Goal: Check status: Check status

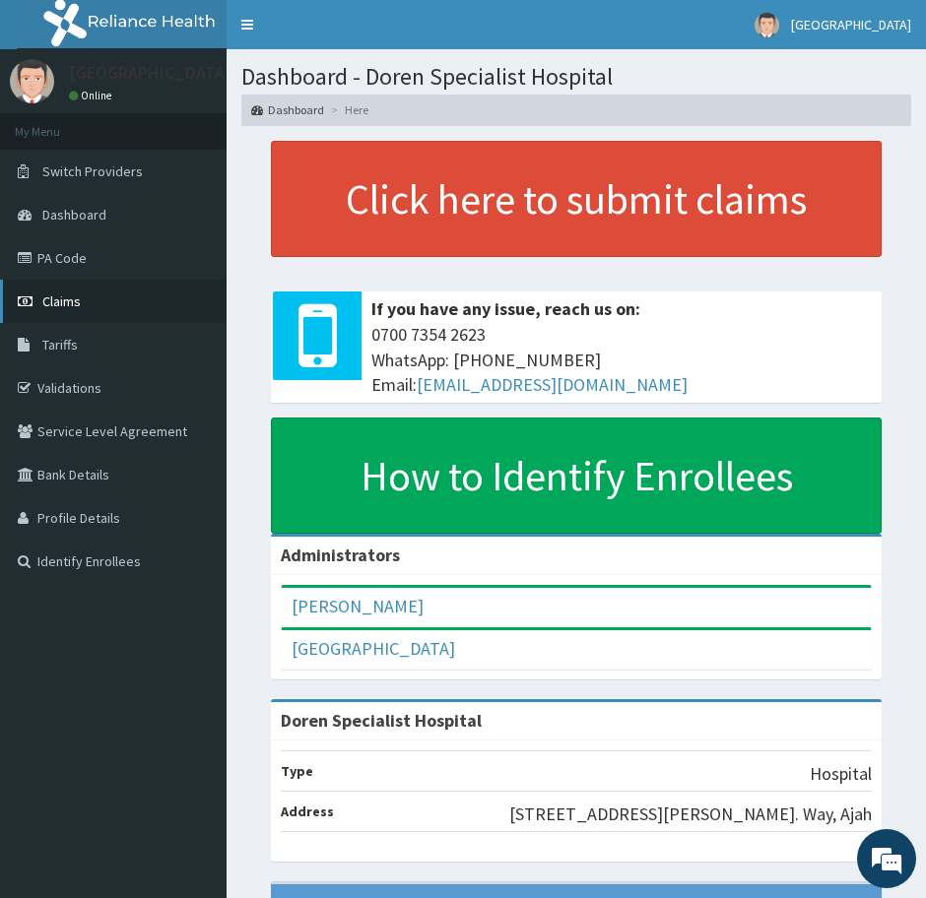
click at [58, 301] on span "Claims" at bounding box center [61, 302] width 38 height 18
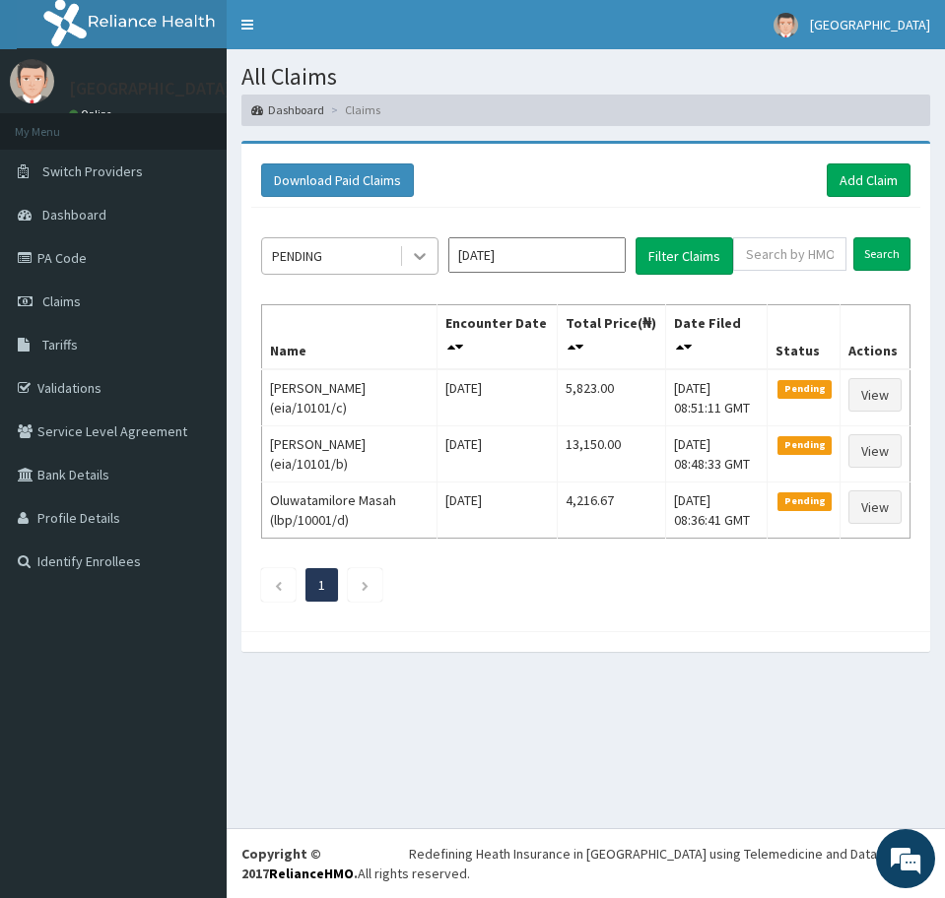
click at [422, 253] on icon at bounding box center [420, 256] width 20 height 20
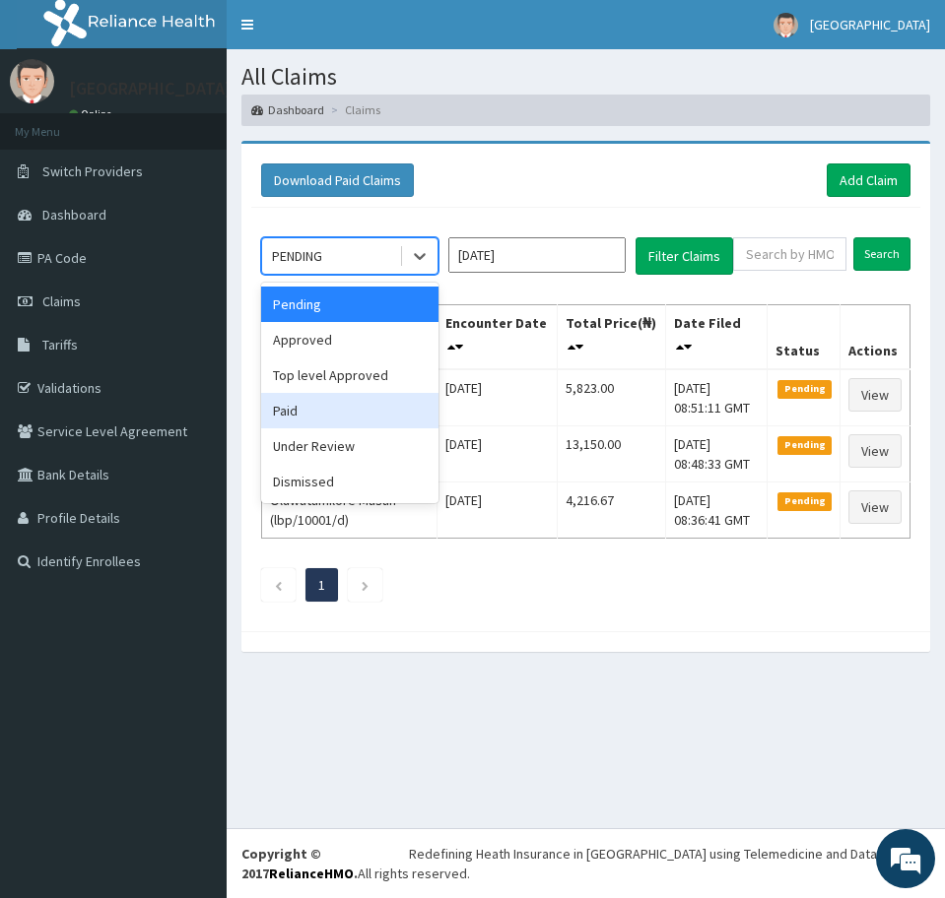
click at [348, 398] on div "Paid" at bounding box center [349, 410] width 177 height 35
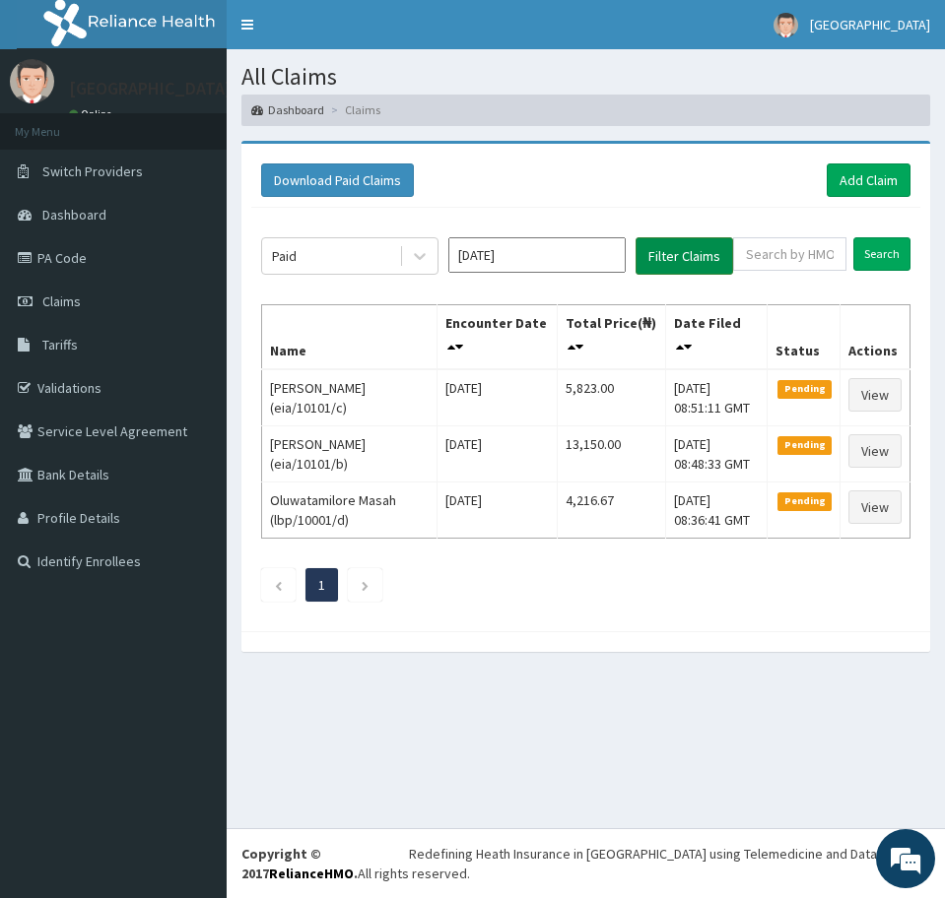
click at [677, 260] on button "Filter Claims" at bounding box center [684, 255] width 98 height 37
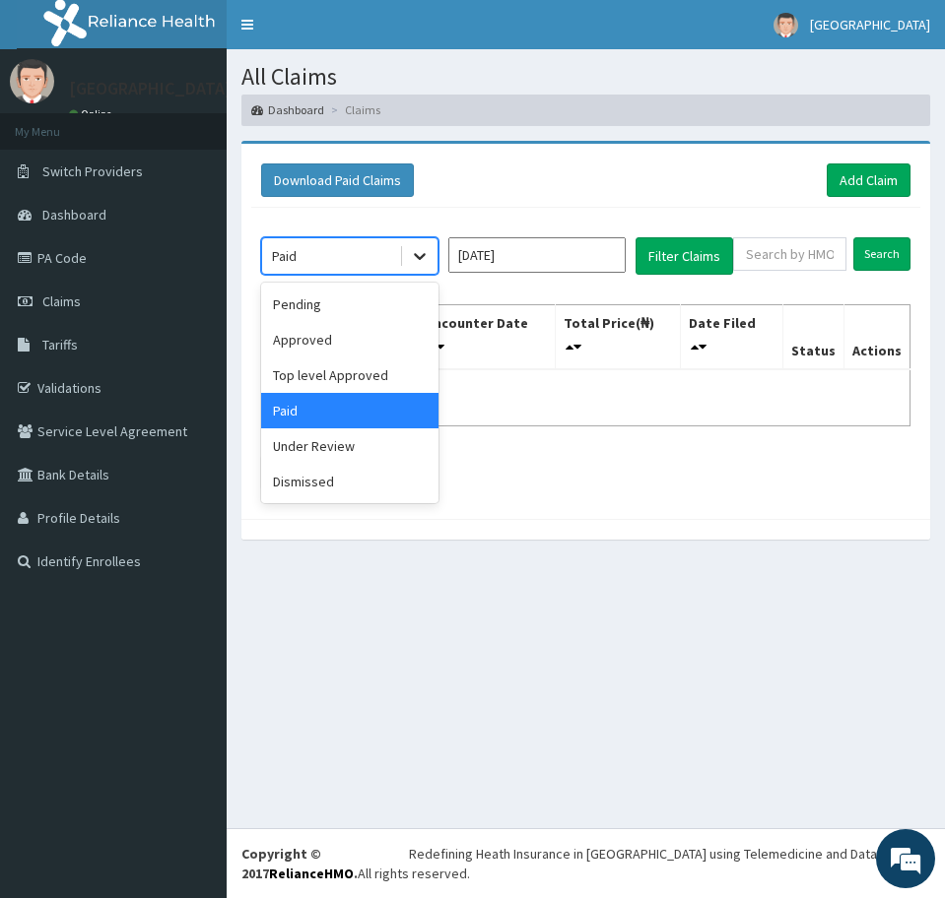
click at [413, 253] on icon at bounding box center [420, 256] width 20 height 20
click at [317, 342] on div "Approved" at bounding box center [349, 339] width 177 height 35
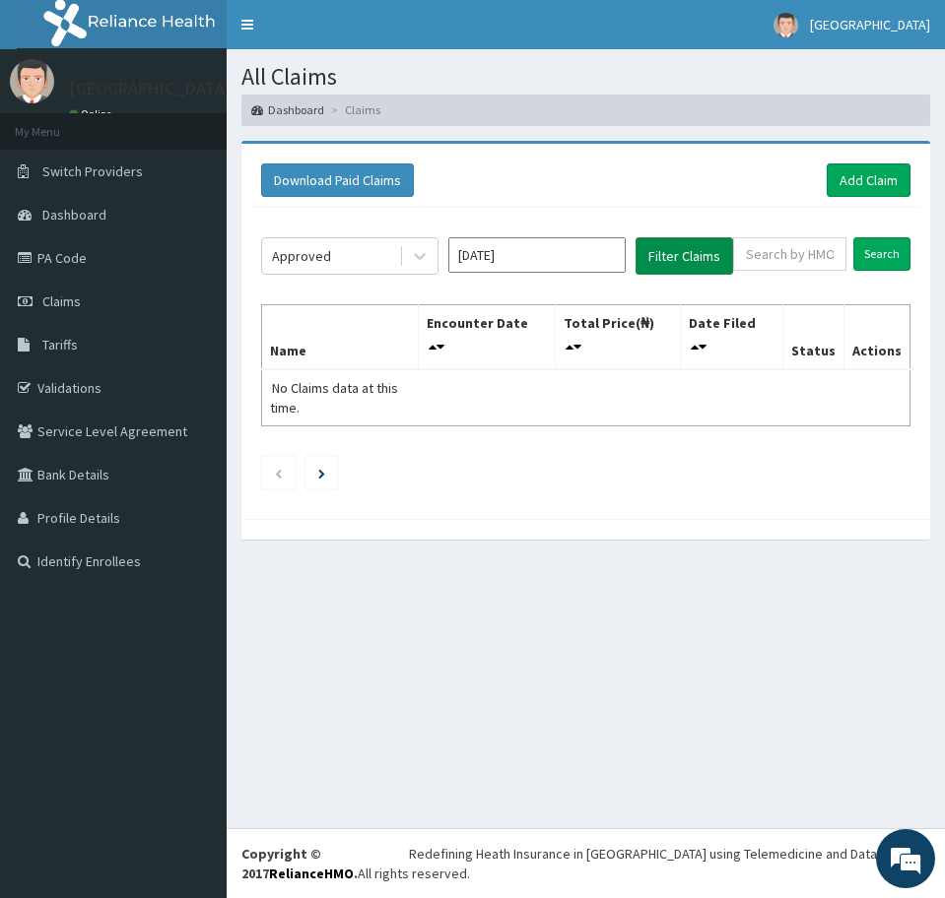
click at [657, 253] on button "Filter Claims" at bounding box center [684, 255] width 98 height 37
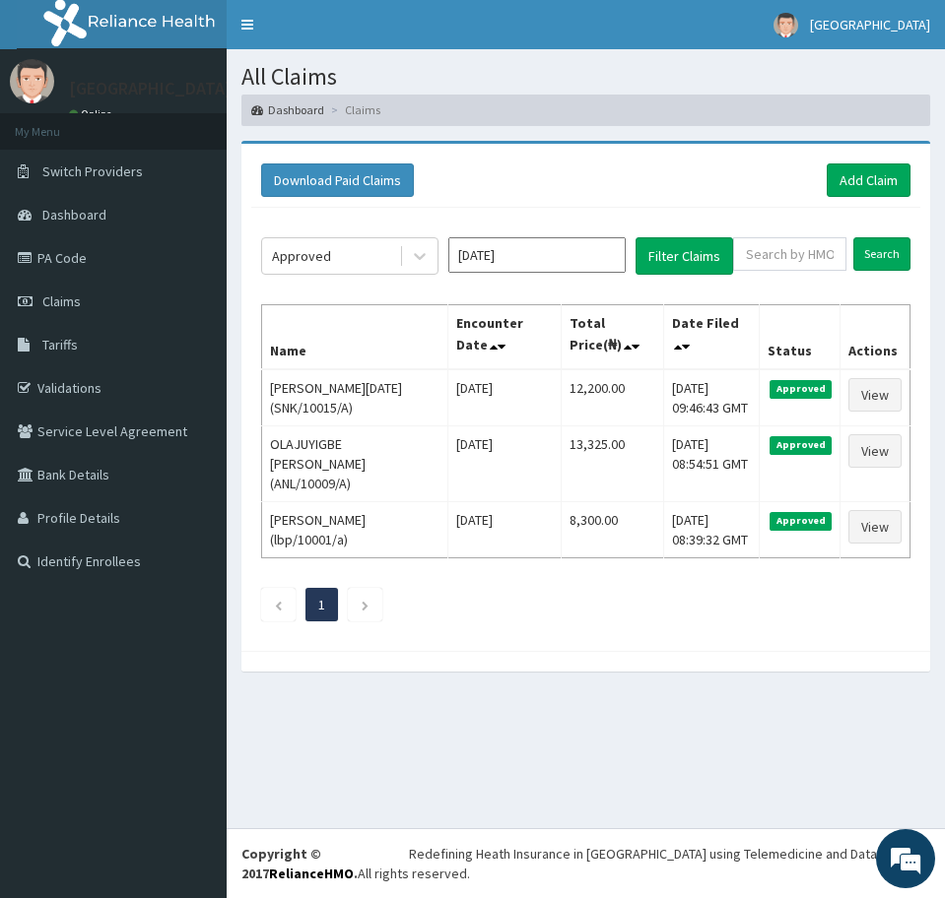
click at [539, 622] on div "Download Paid Claims Add Claim × Note you can only download claims within a max…" at bounding box center [585, 397] width 688 height 507
click at [420, 251] on icon at bounding box center [420, 256] width 20 height 20
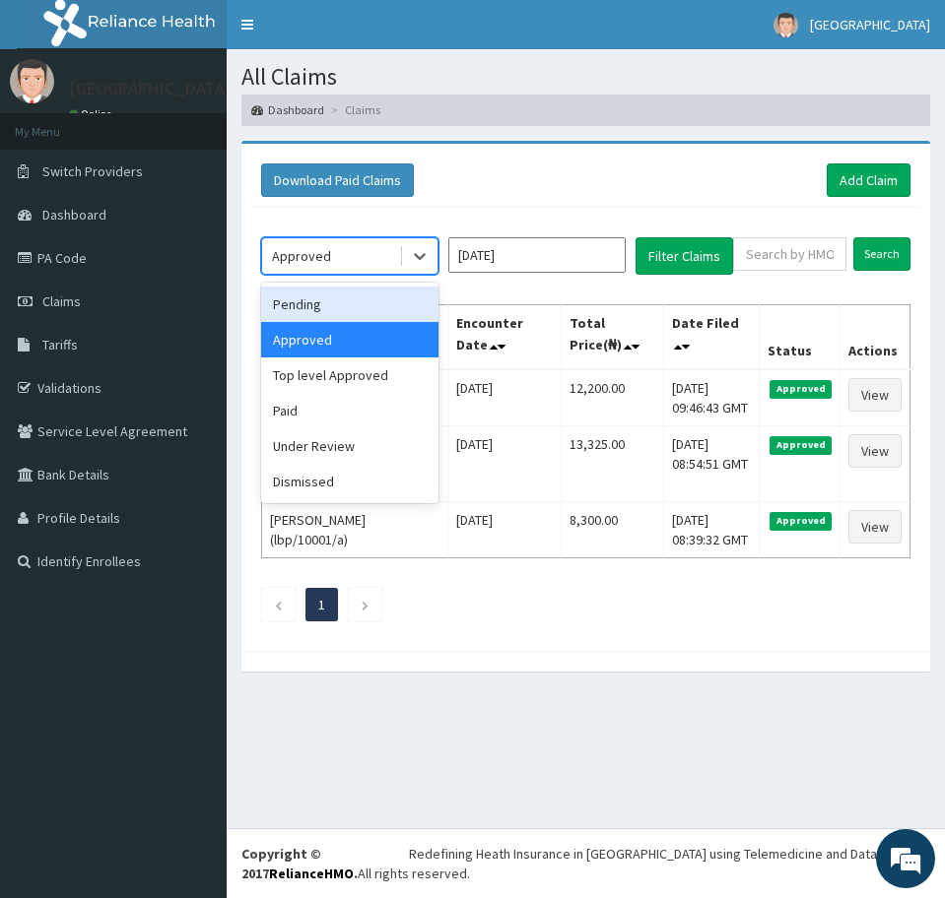
click at [330, 305] on div "Pending" at bounding box center [349, 304] width 177 height 35
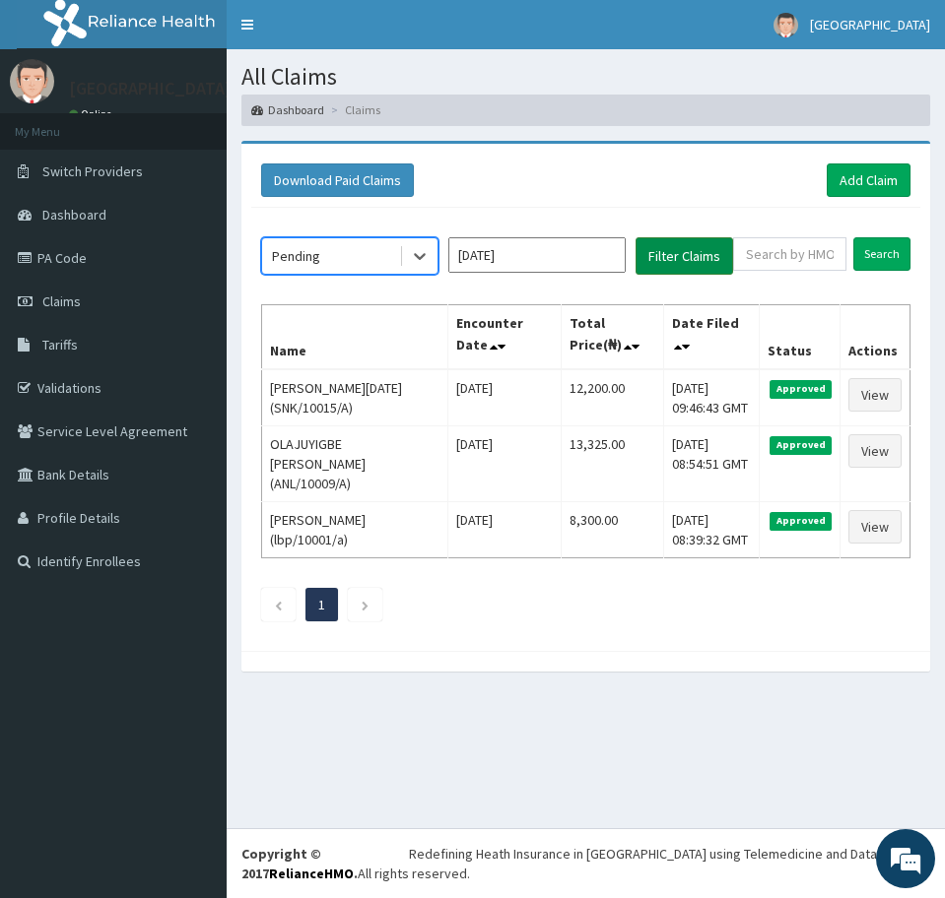
click at [664, 257] on button "Filter Claims" at bounding box center [684, 255] width 98 height 37
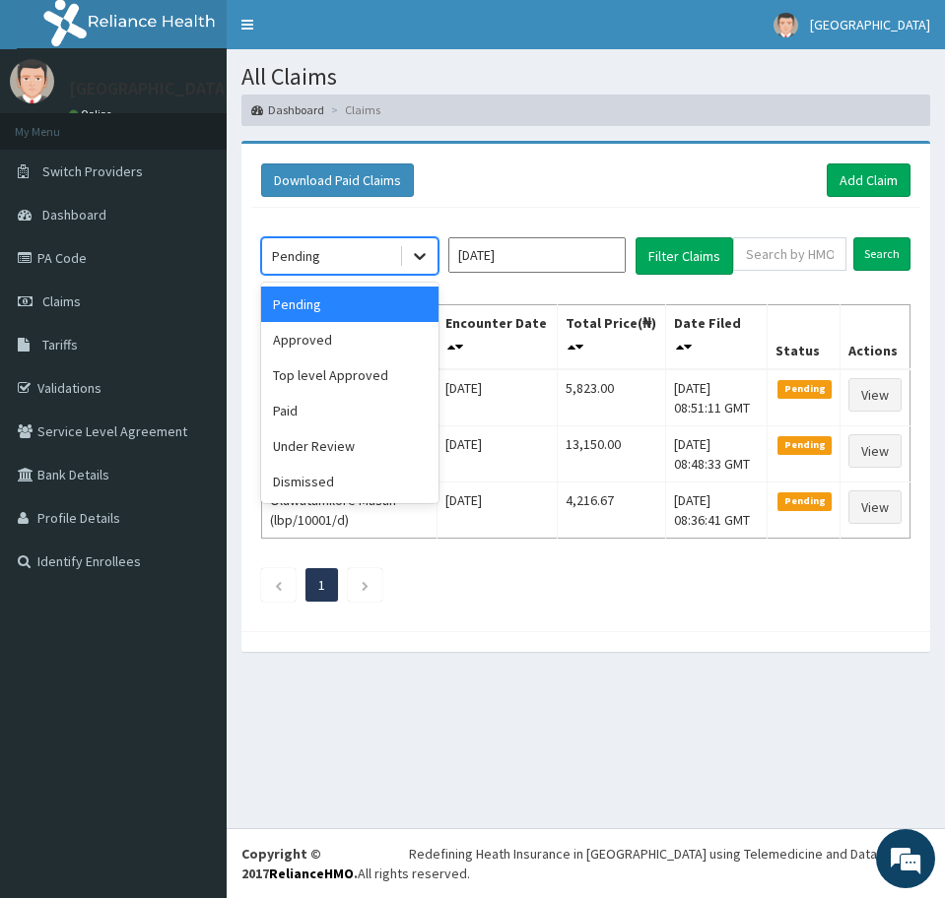
click at [413, 252] on icon at bounding box center [420, 256] width 20 height 20
click at [336, 343] on div "Approved" at bounding box center [349, 339] width 177 height 35
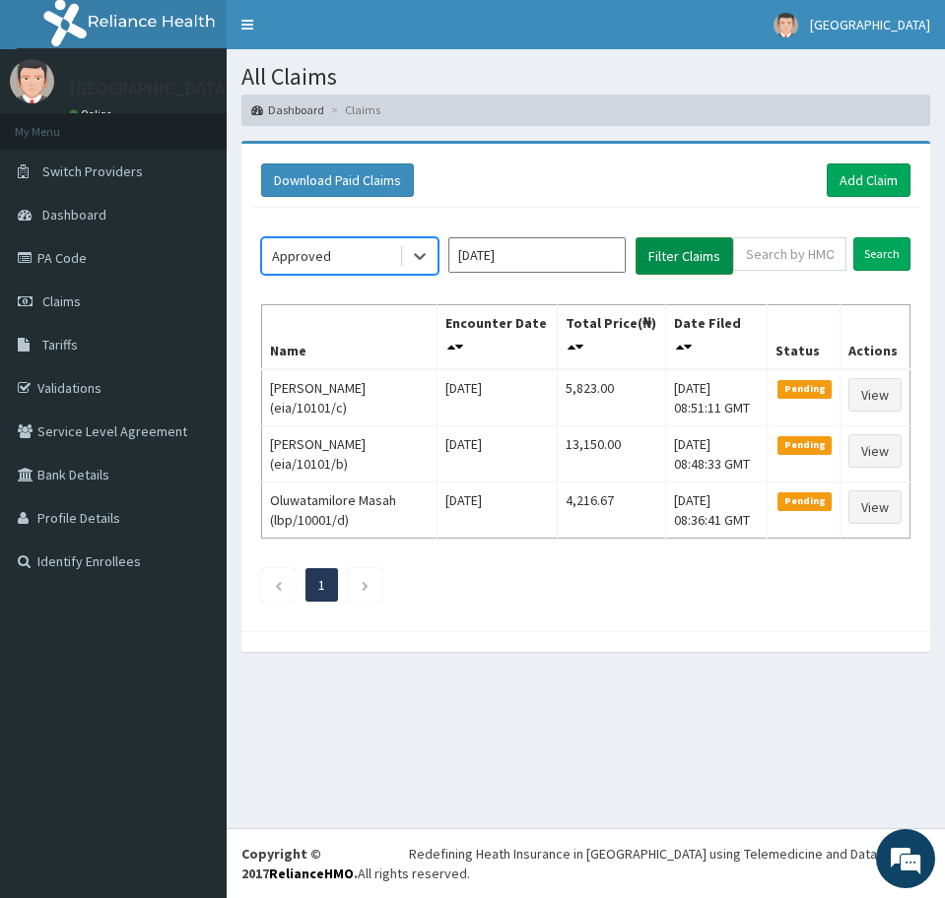
click at [677, 263] on button "Filter Claims" at bounding box center [684, 255] width 98 height 37
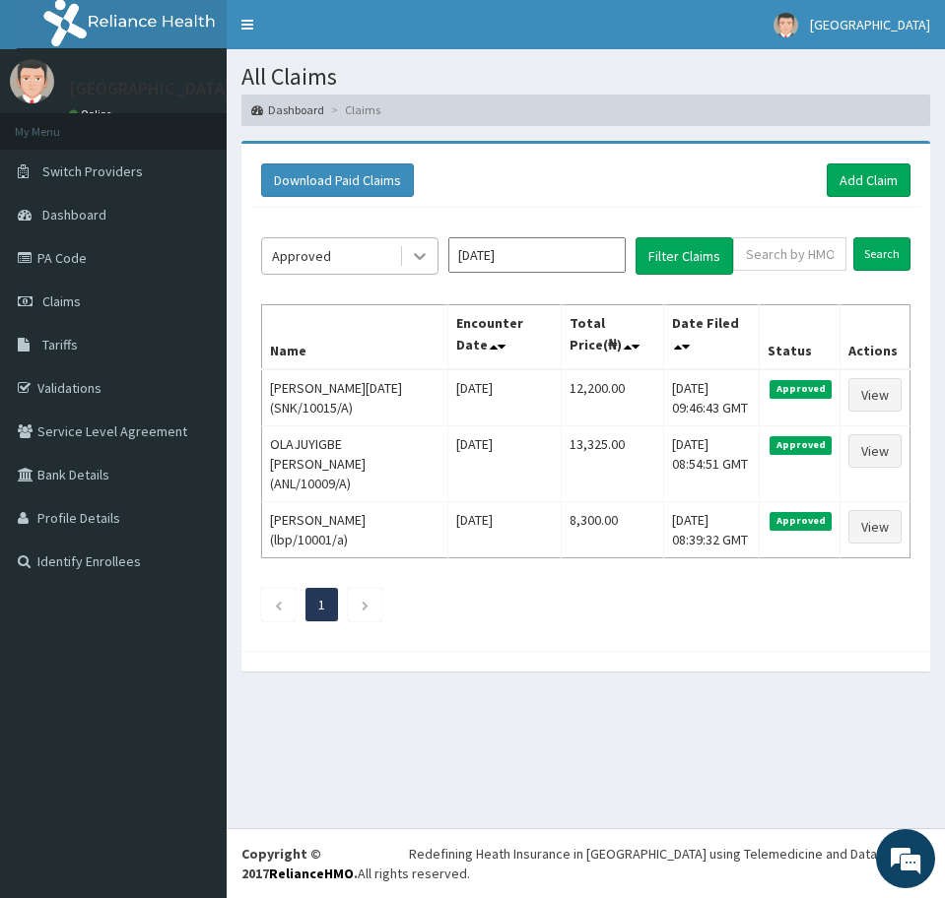
click at [424, 257] on icon at bounding box center [420, 256] width 20 height 20
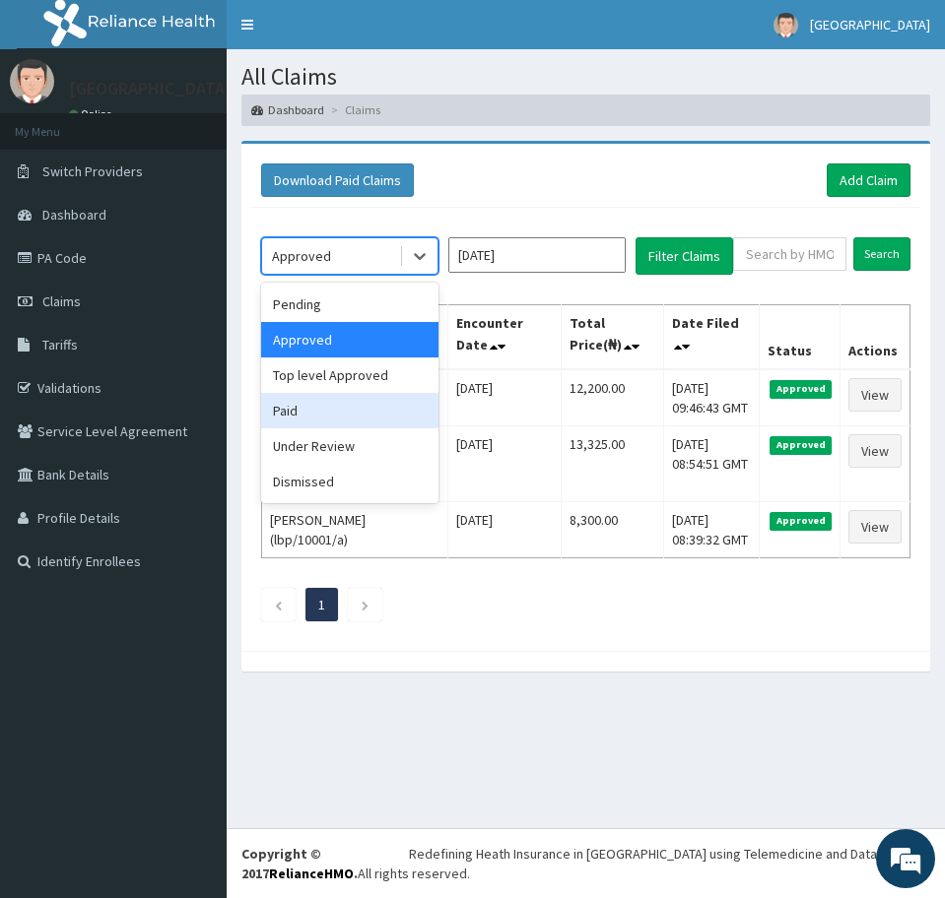
click at [323, 409] on div "Paid" at bounding box center [349, 410] width 177 height 35
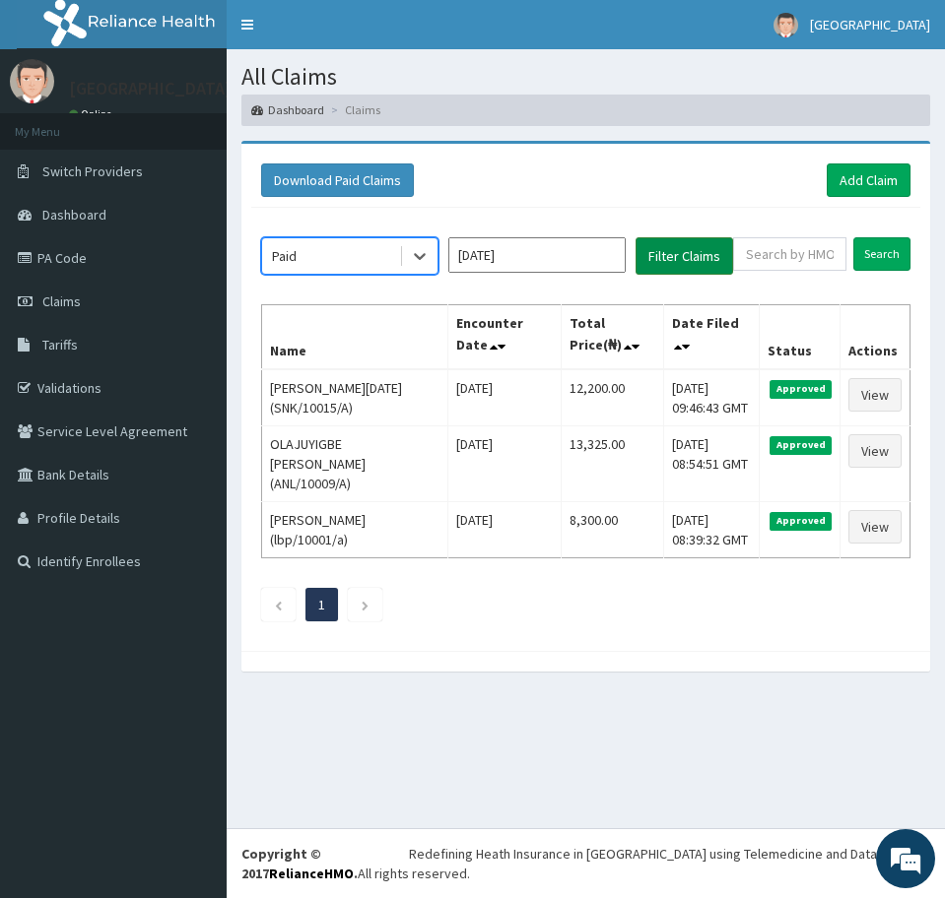
click at [681, 255] on button "Filter Claims" at bounding box center [684, 255] width 98 height 37
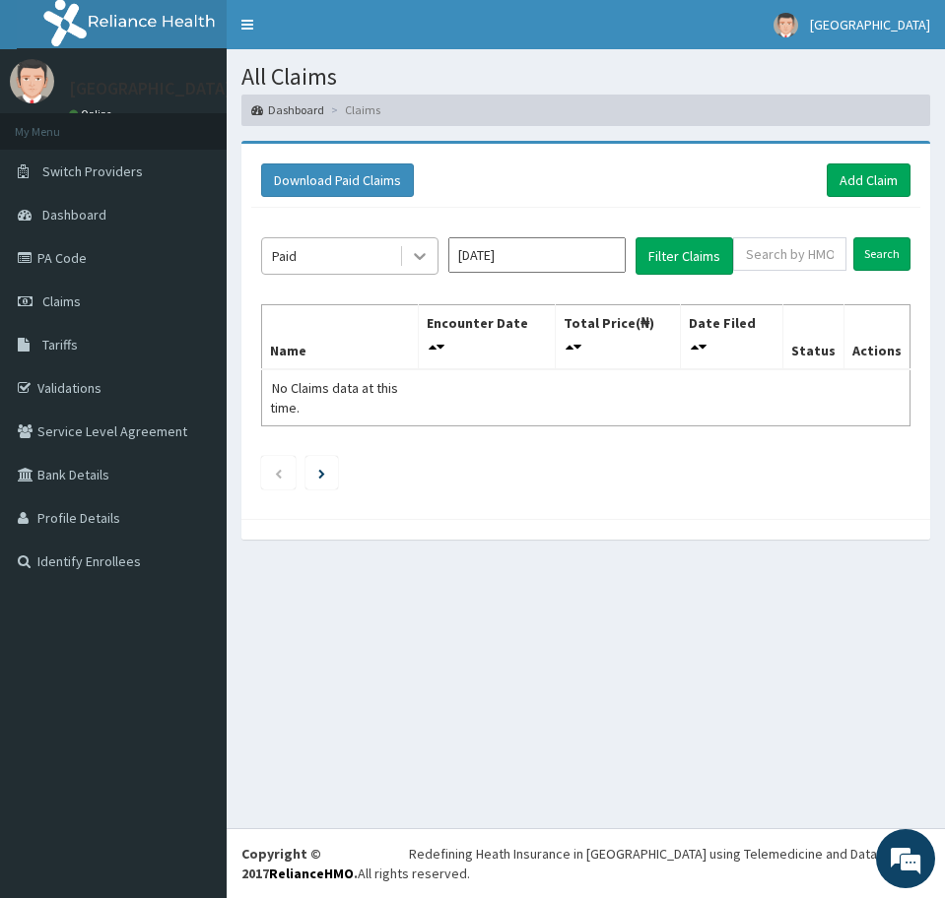
click at [425, 259] on icon at bounding box center [420, 256] width 20 height 20
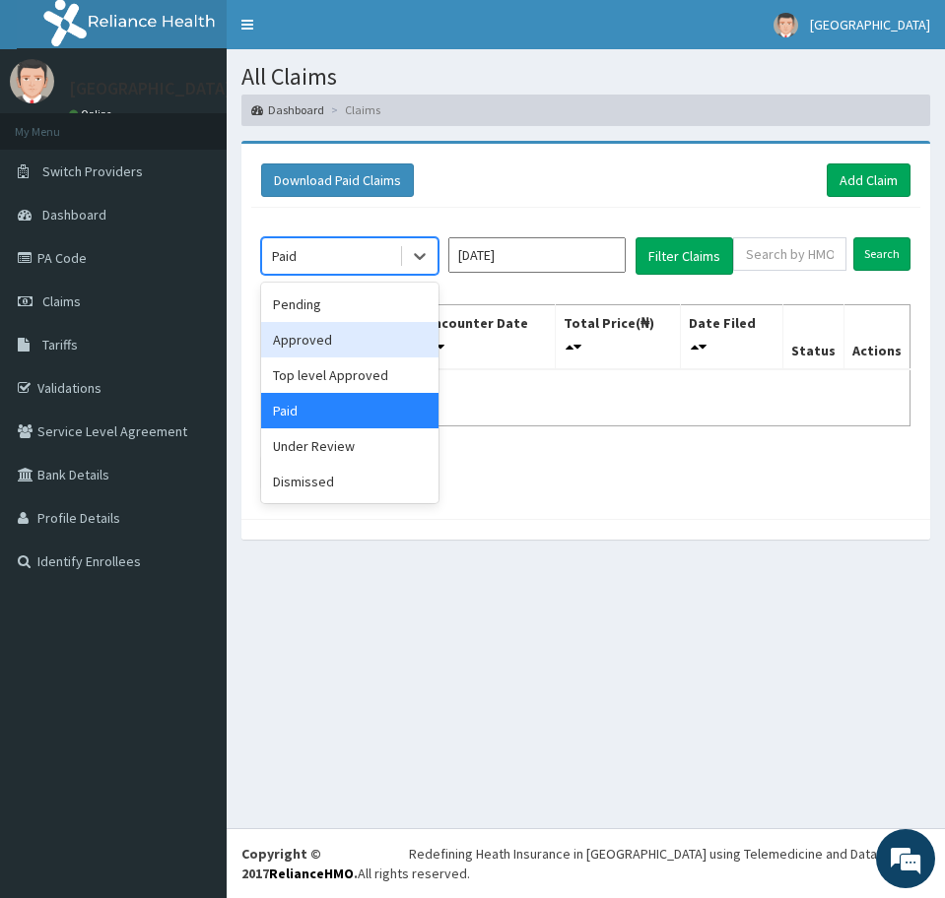
click at [327, 339] on div "Approved" at bounding box center [349, 339] width 177 height 35
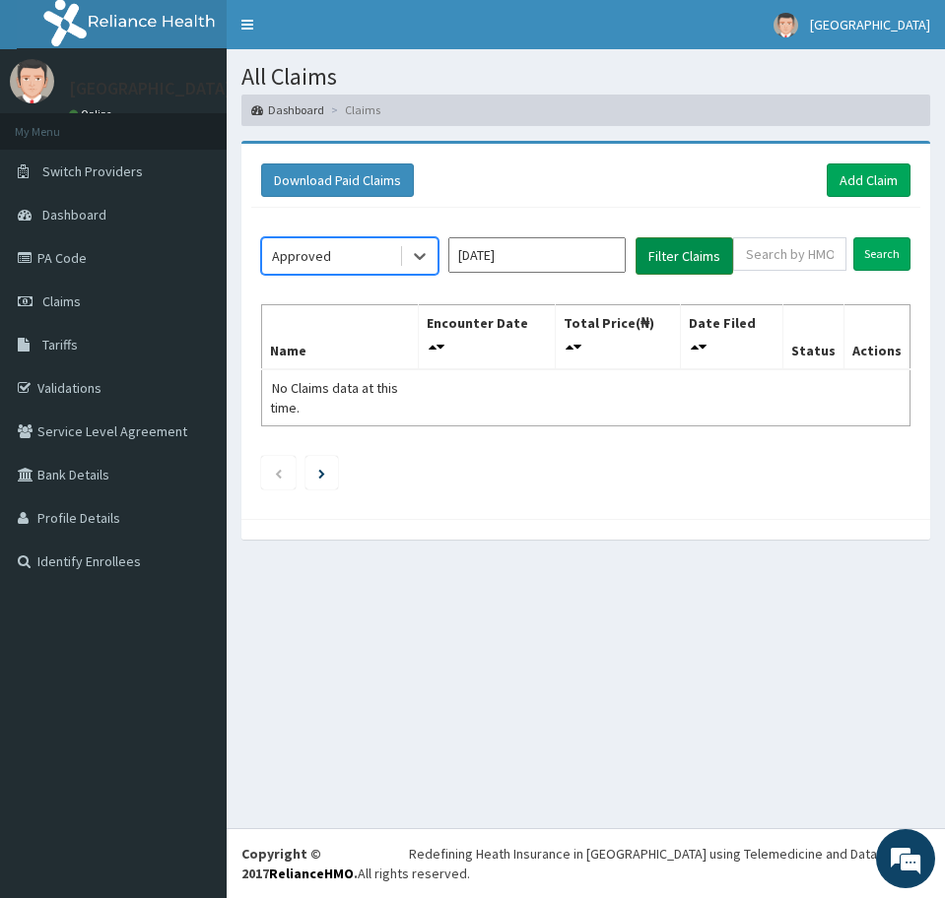
click at [651, 259] on button "Filter Claims" at bounding box center [684, 255] width 98 height 37
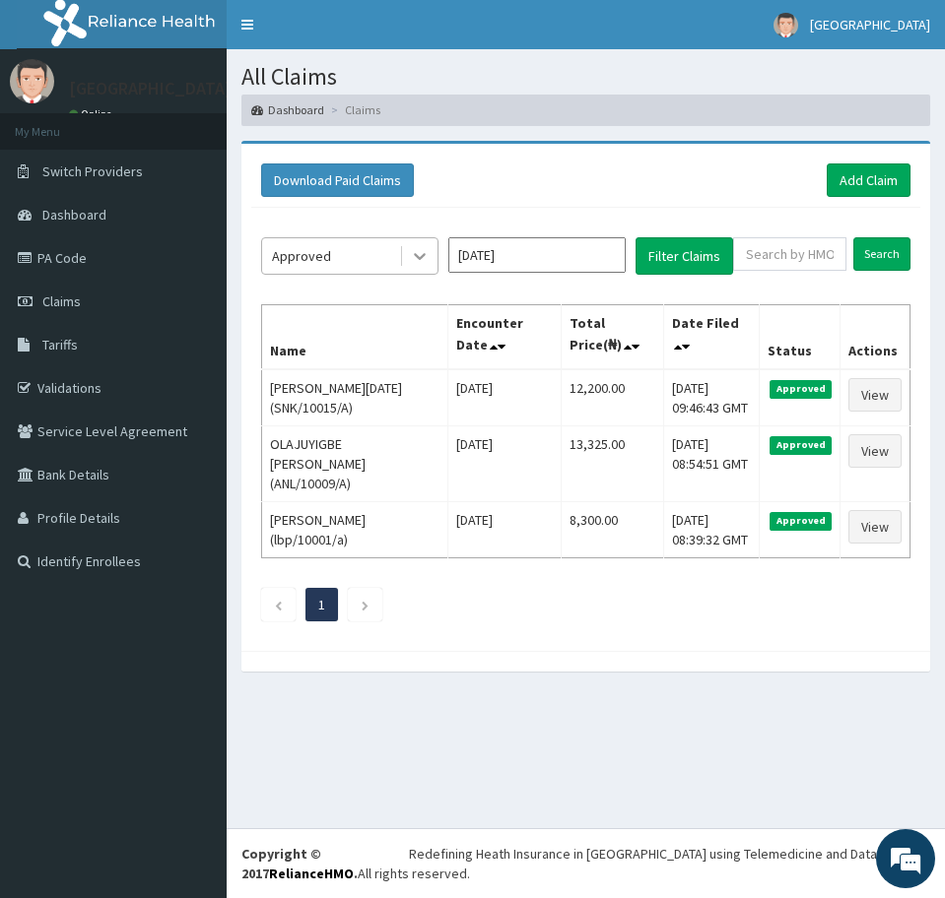
click at [419, 257] on icon at bounding box center [420, 256] width 12 height 7
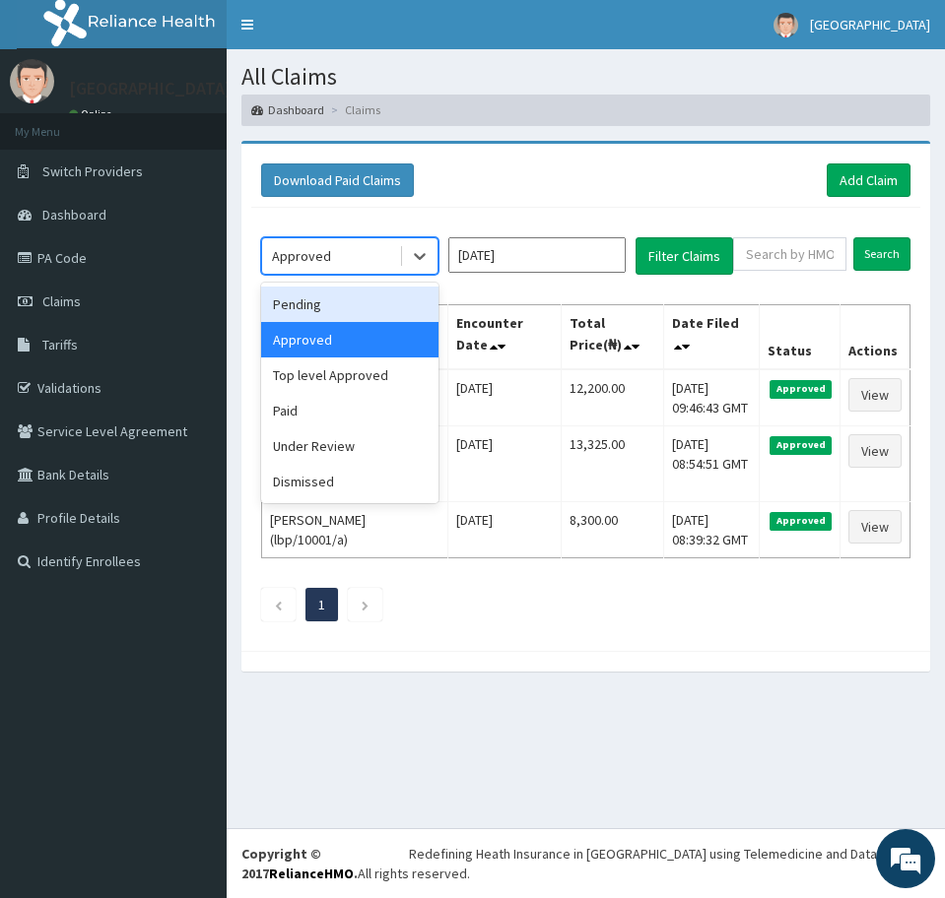
click at [341, 302] on div "Pending" at bounding box center [349, 304] width 177 height 35
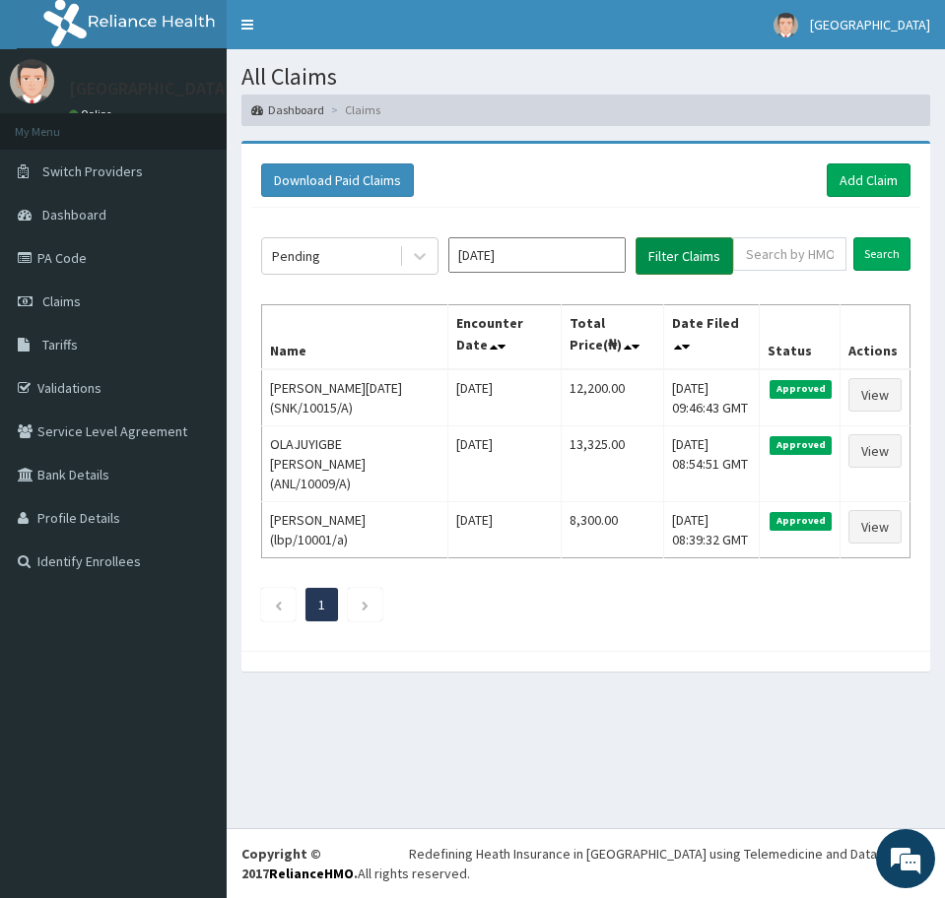
click at [664, 252] on button "Filter Claims" at bounding box center [684, 255] width 98 height 37
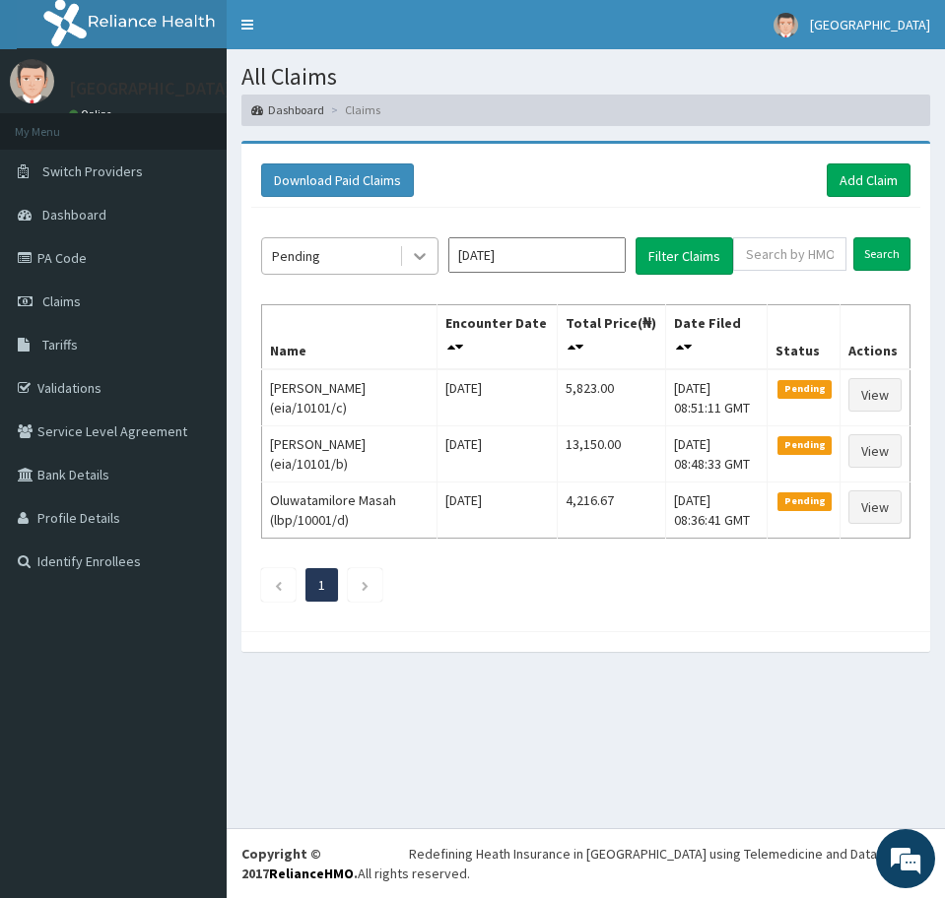
click at [413, 253] on icon at bounding box center [420, 256] width 20 height 20
click at [424, 251] on icon at bounding box center [420, 256] width 20 height 20
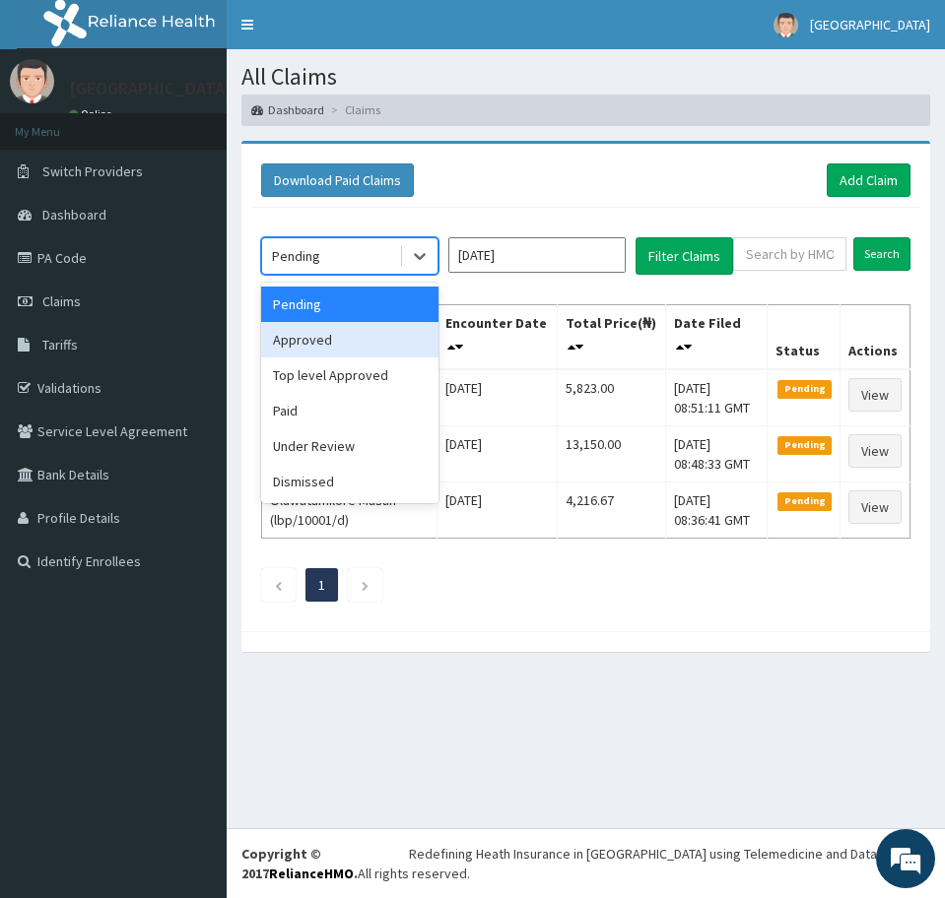
click at [357, 343] on div "Approved" at bounding box center [349, 339] width 177 height 35
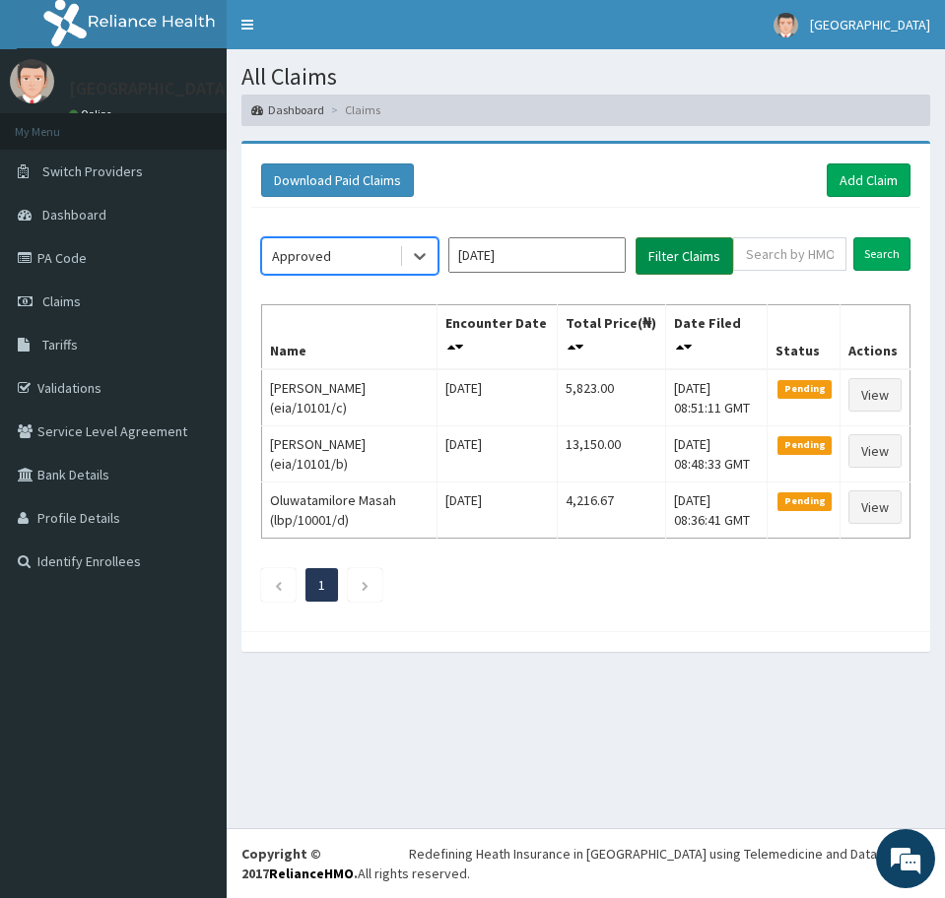
click at [653, 266] on button "Filter Claims" at bounding box center [684, 255] width 98 height 37
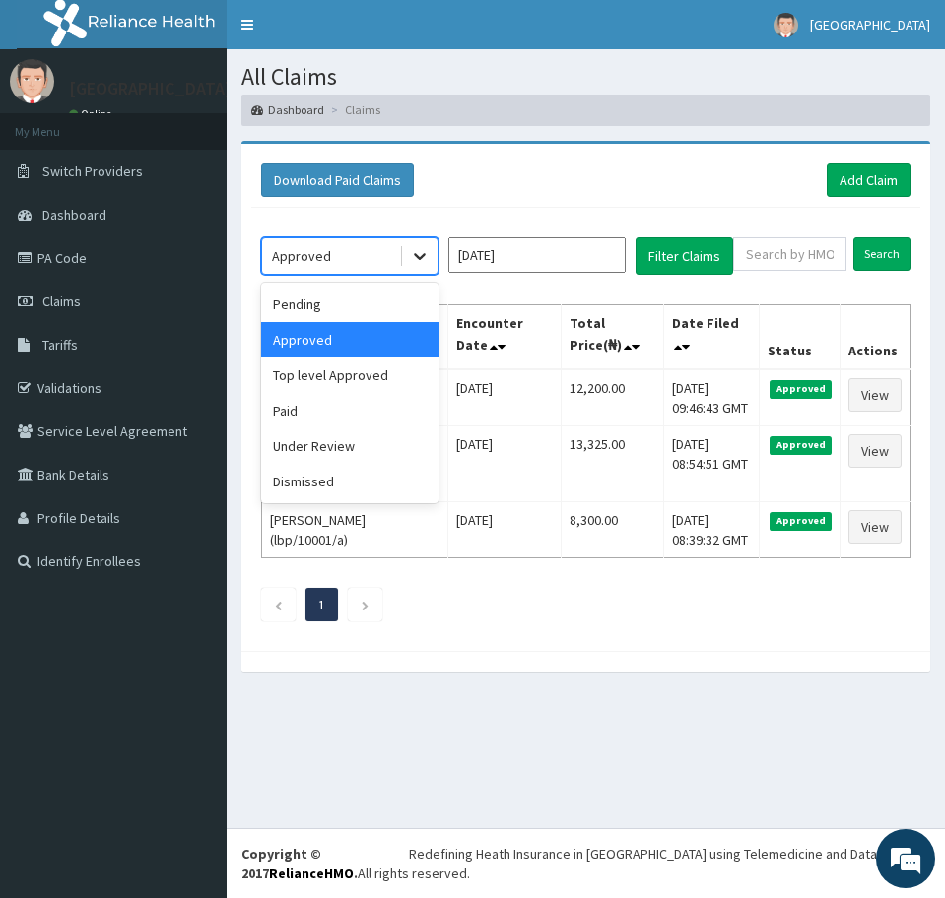
click at [406, 249] on div at bounding box center [419, 255] width 35 height 35
click at [324, 287] on div "Pending" at bounding box center [349, 304] width 177 height 35
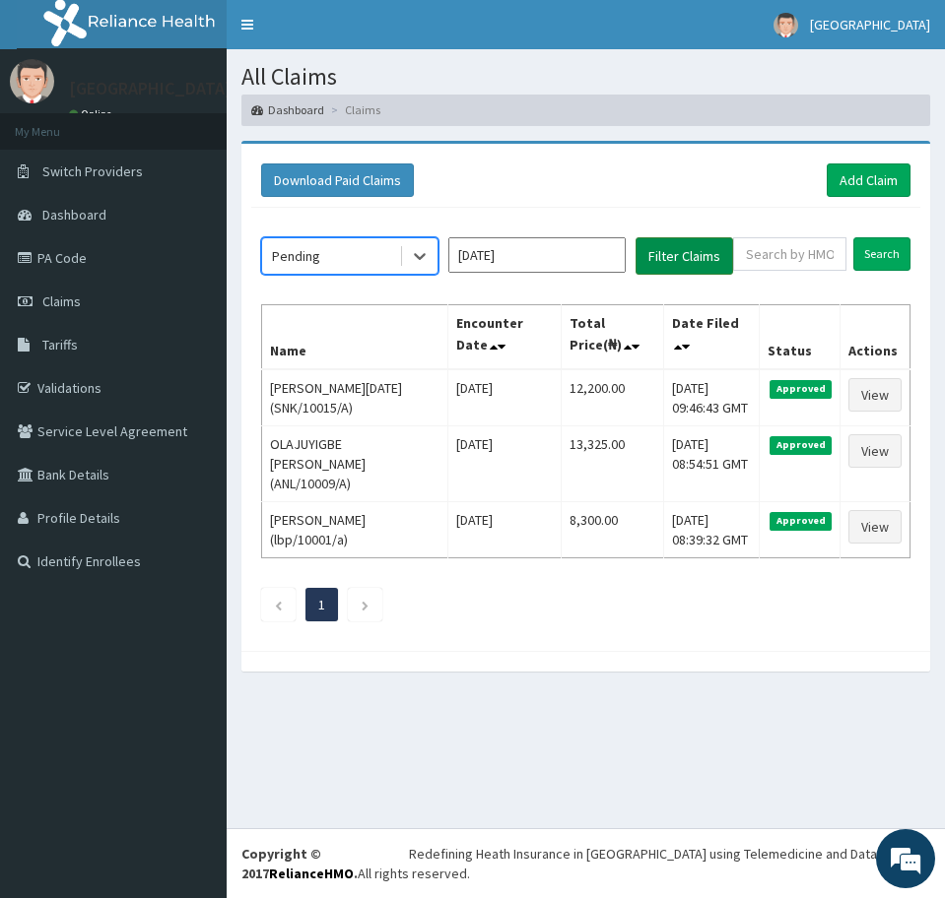
click at [668, 261] on button "Filter Claims" at bounding box center [684, 255] width 98 height 37
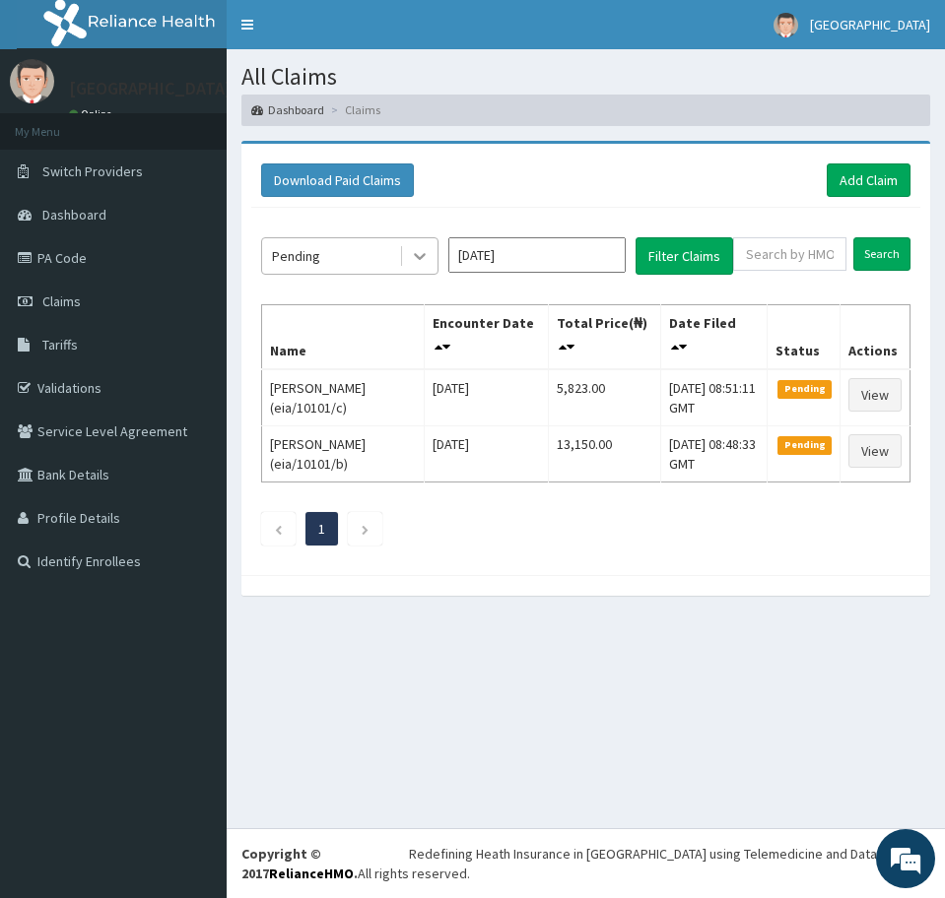
click at [416, 252] on icon at bounding box center [420, 256] width 20 height 20
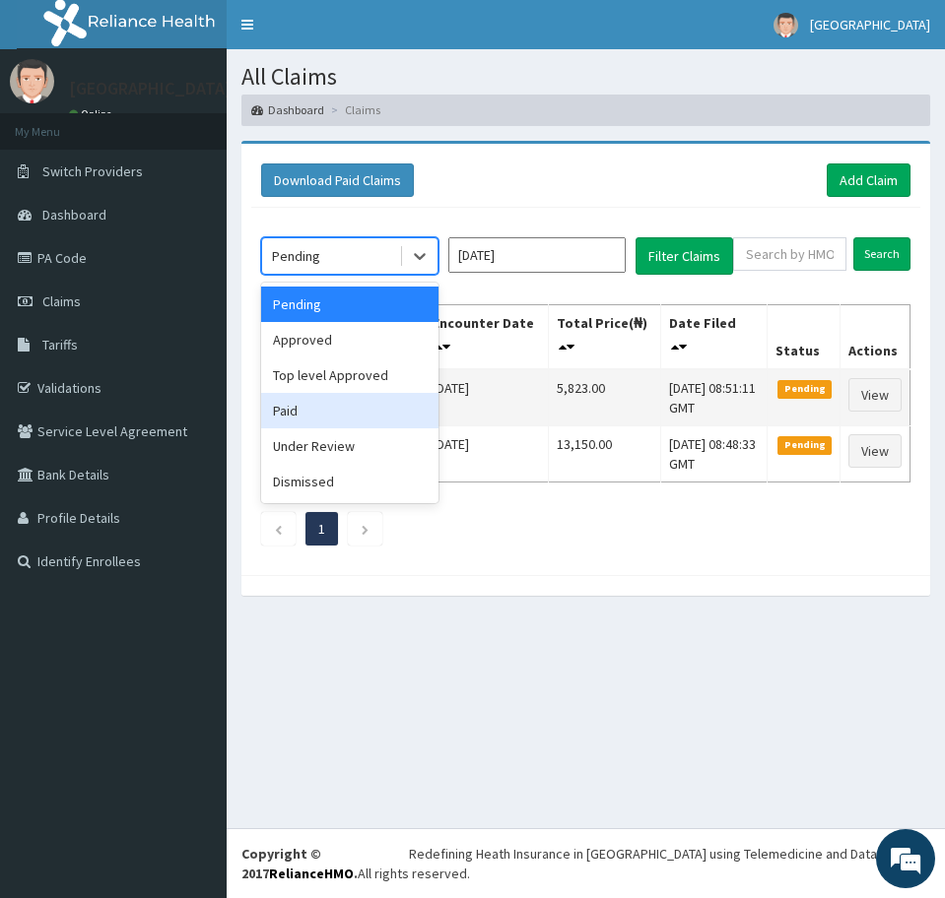
click at [350, 407] on div "Paid" at bounding box center [349, 410] width 177 height 35
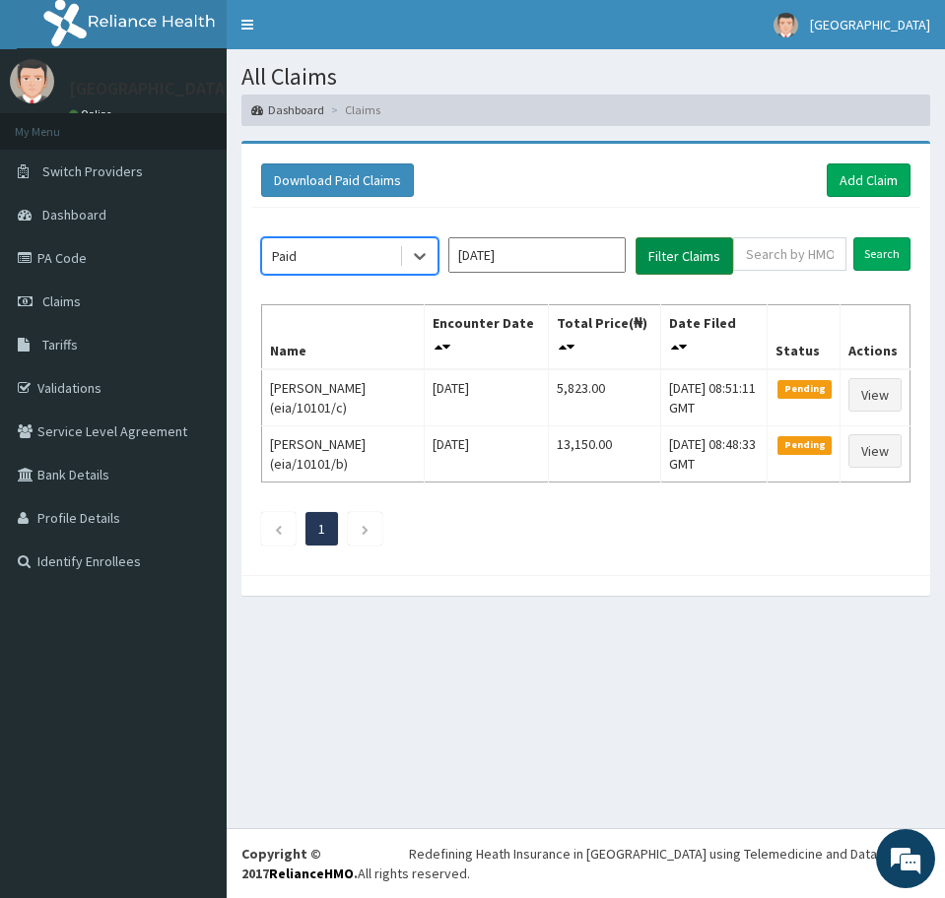
click at [686, 261] on button "Filter Claims" at bounding box center [684, 255] width 98 height 37
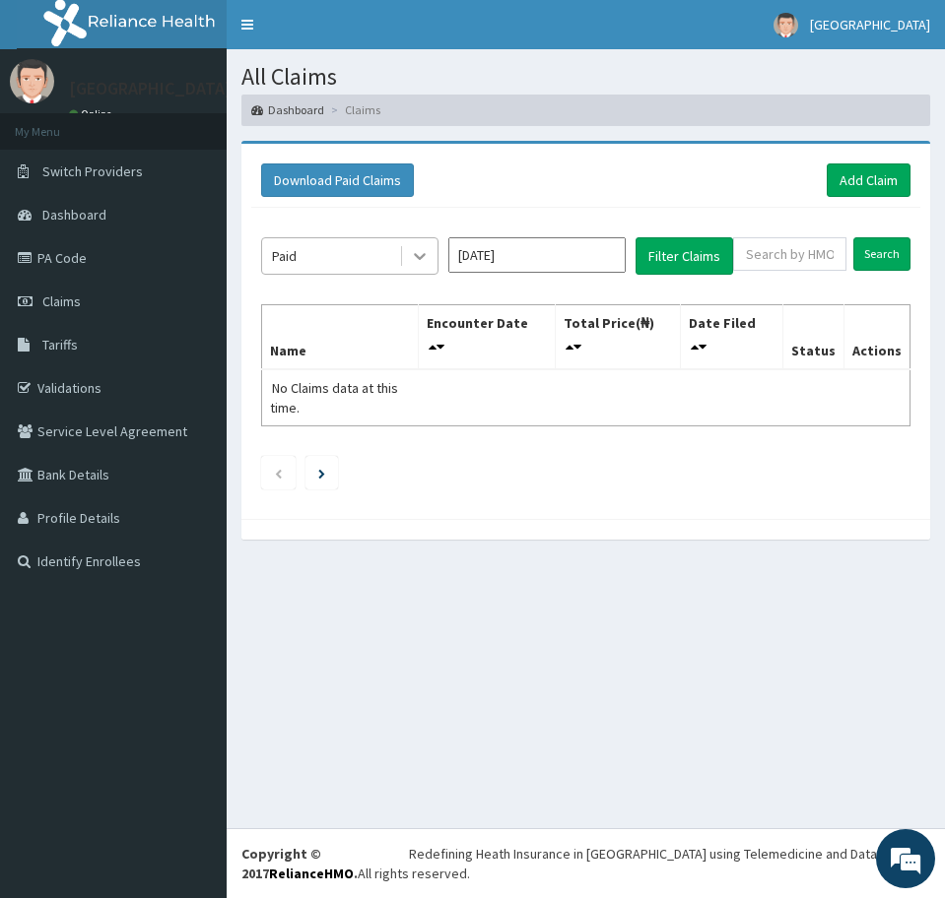
click at [419, 259] on icon at bounding box center [420, 256] width 20 height 20
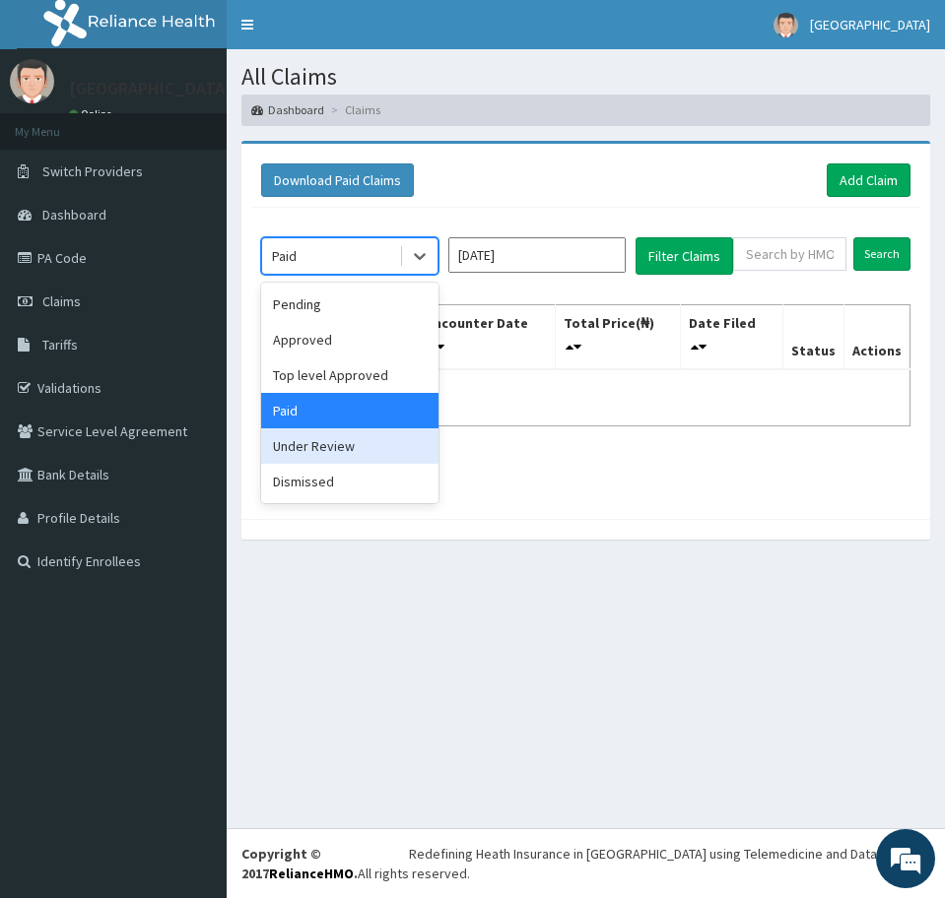
click at [339, 448] on div "Under Review" at bounding box center [349, 445] width 177 height 35
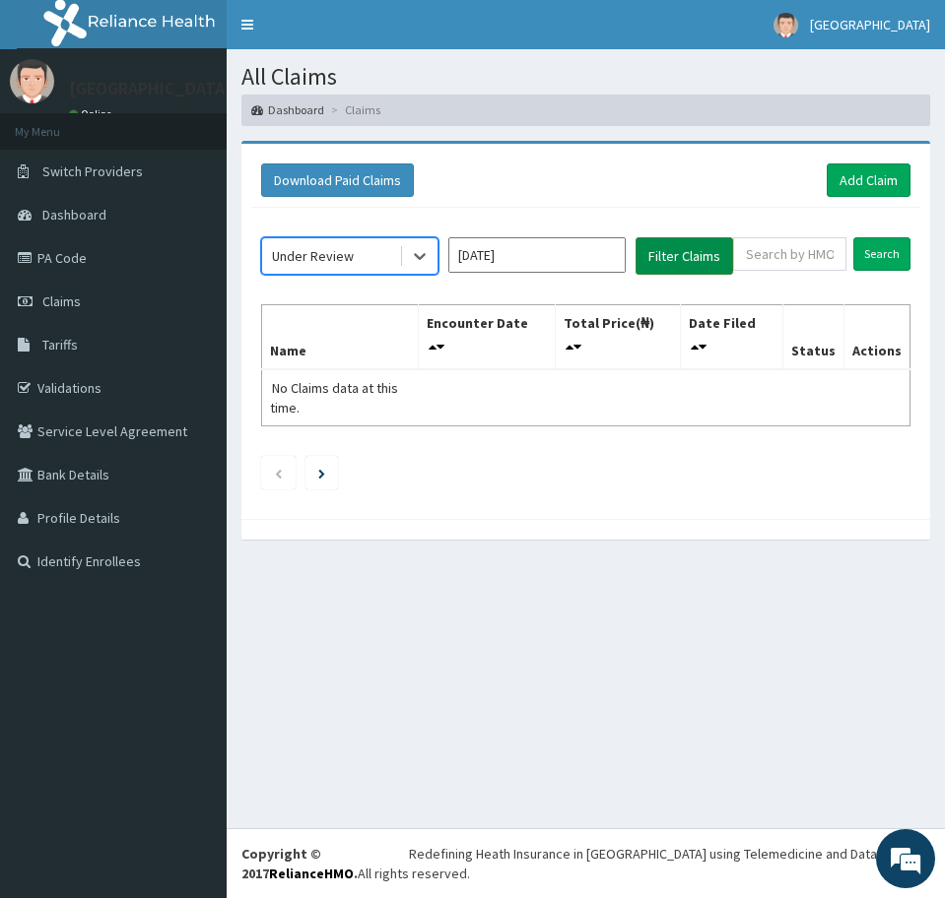
click at [660, 258] on button "Filter Claims" at bounding box center [684, 255] width 98 height 37
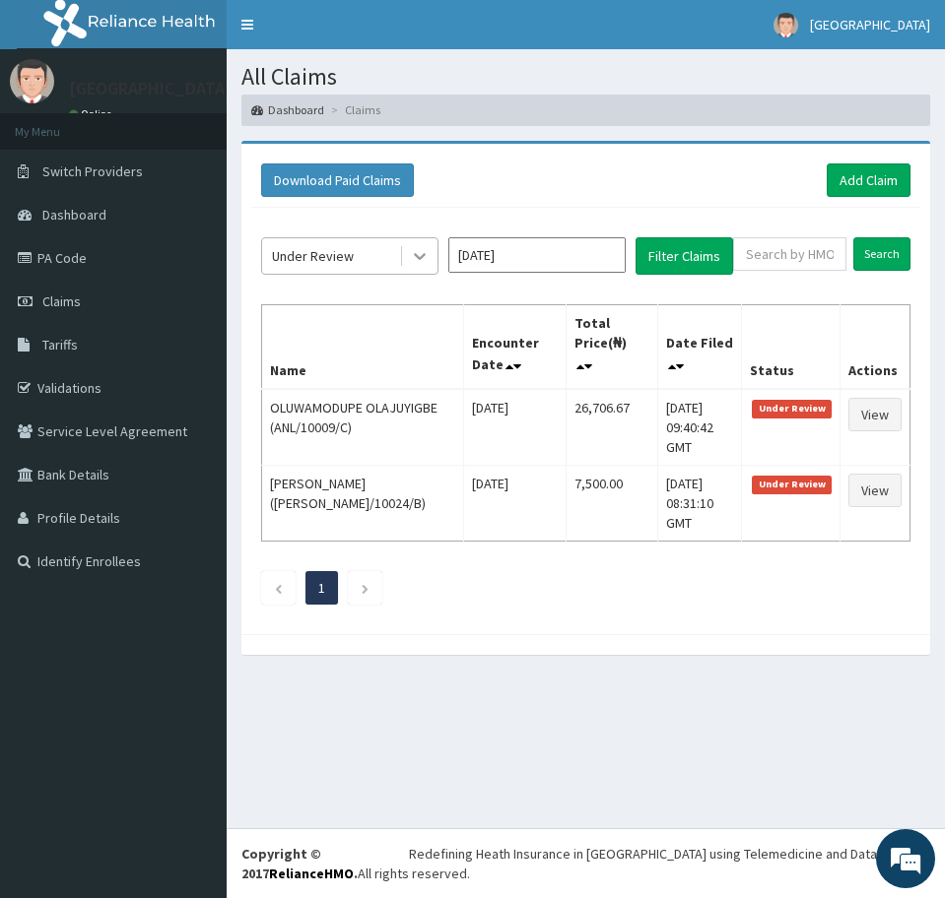
click at [424, 250] on icon at bounding box center [420, 256] width 20 height 20
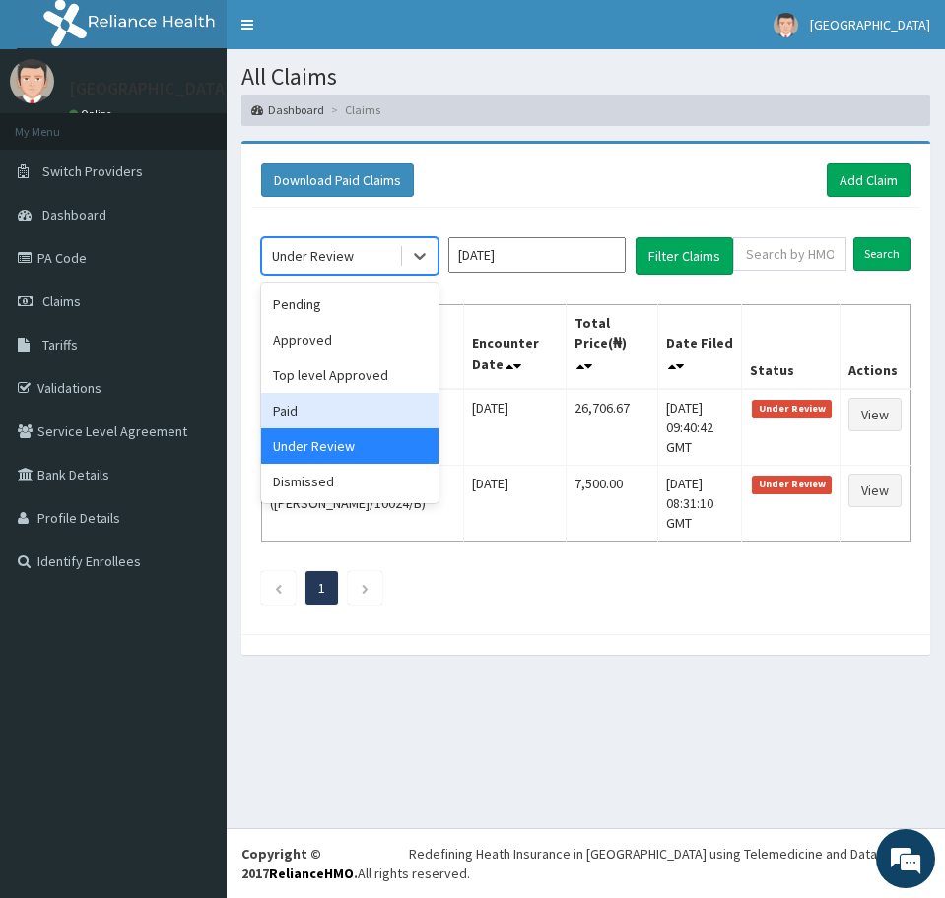
click at [315, 401] on div "Paid" at bounding box center [349, 410] width 177 height 35
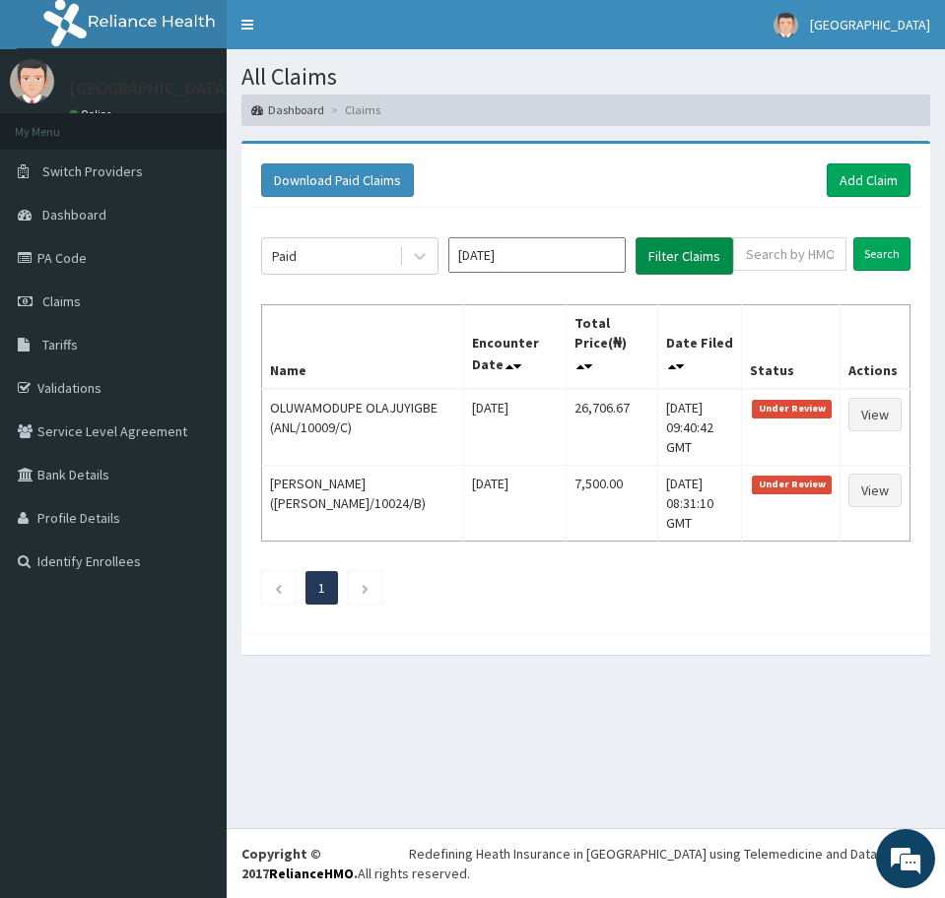
click at [671, 257] on button "Filter Claims" at bounding box center [684, 255] width 98 height 37
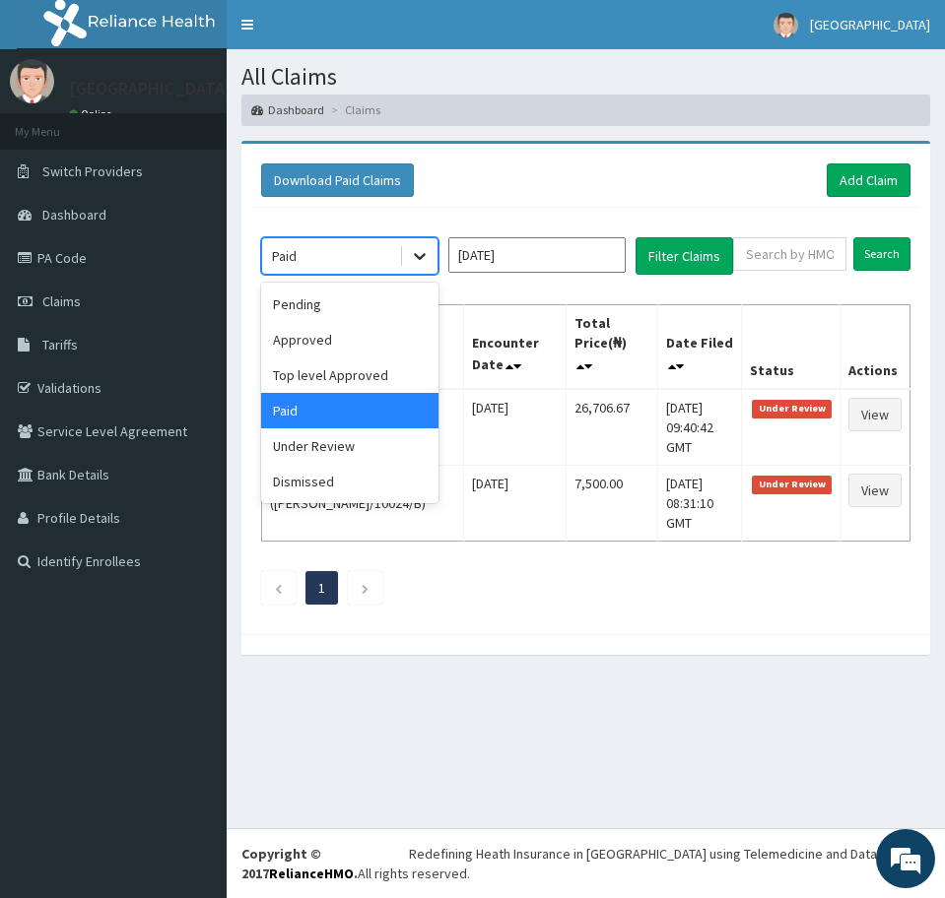
click at [418, 262] on icon at bounding box center [420, 256] width 20 height 20
click at [342, 330] on div "Approved" at bounding box center [349, 339] width 177 height 35
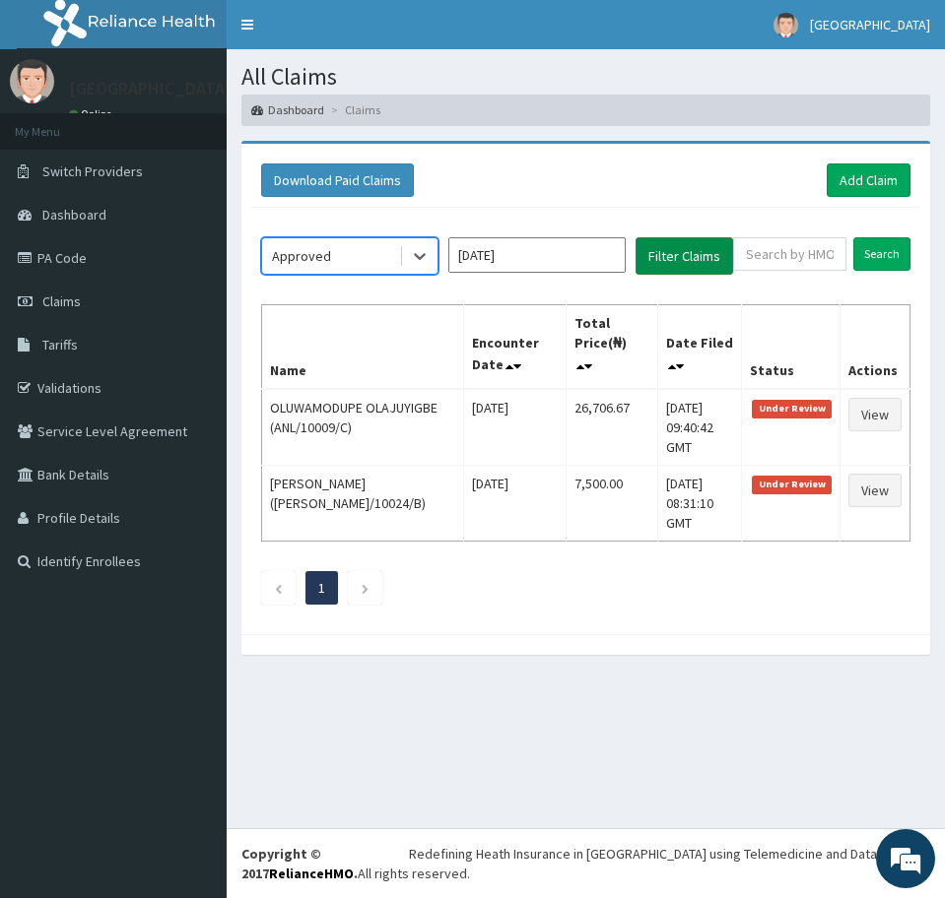
click at [657, 259] on button "Filter Claims" at bounding box center [684, 255] width 98 height 37
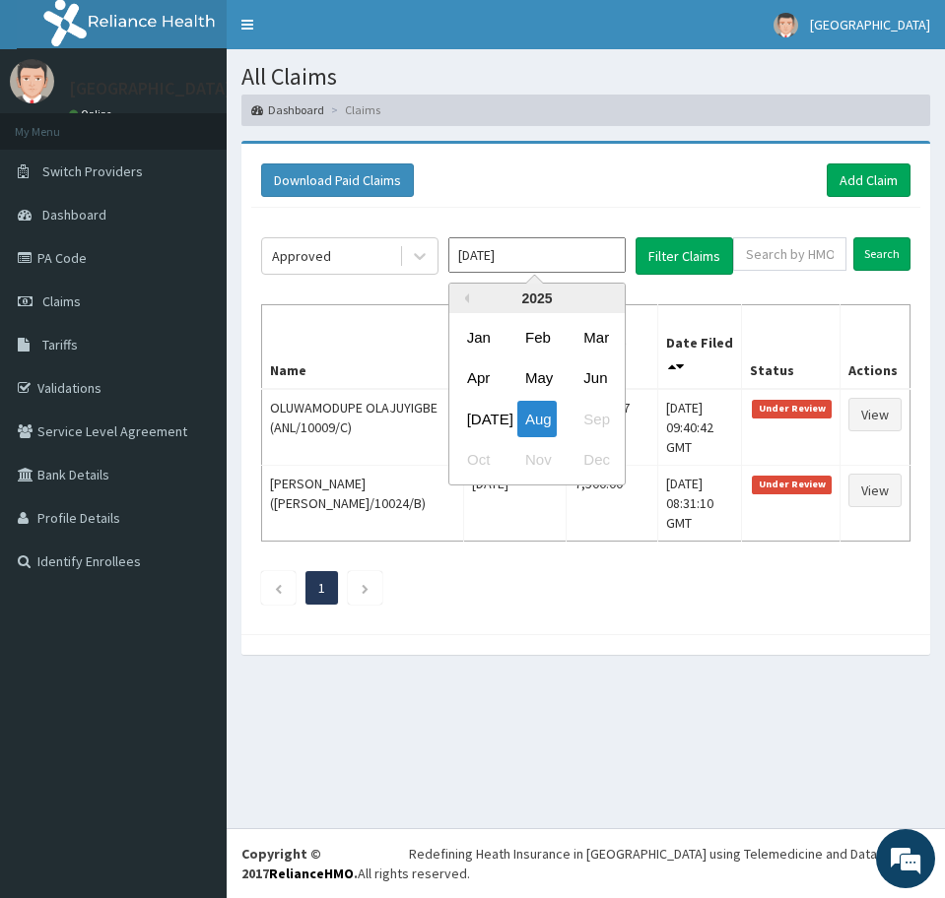
click at [543, 256] on input "Aug 2025" at bounding box center [536, 254] width 177 height 35
click at [486, 412] on div "Jul" at bounding box center [478, 418] width 39 height 36
type input "[DATE]"
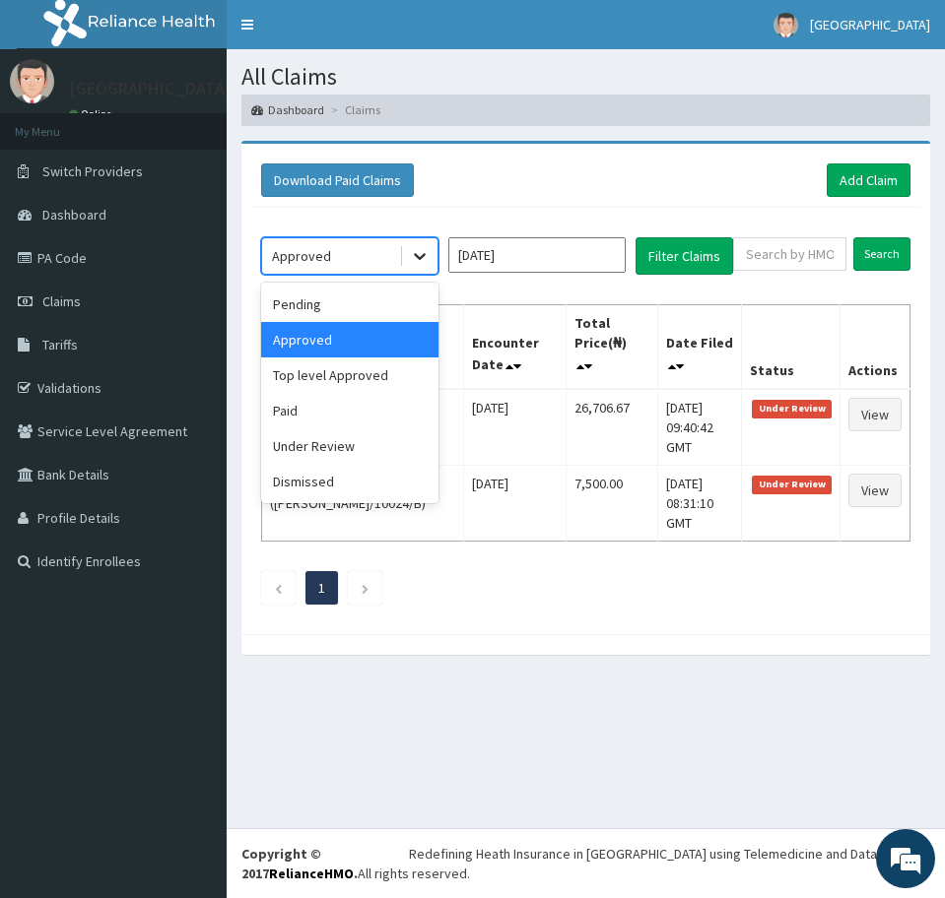
click at [418, 250] on icon at bounding box center [420, 256] width 20 height 20
click at [307, 403] on div "Paid" at bounding box center [349, 410] width 177 height 35
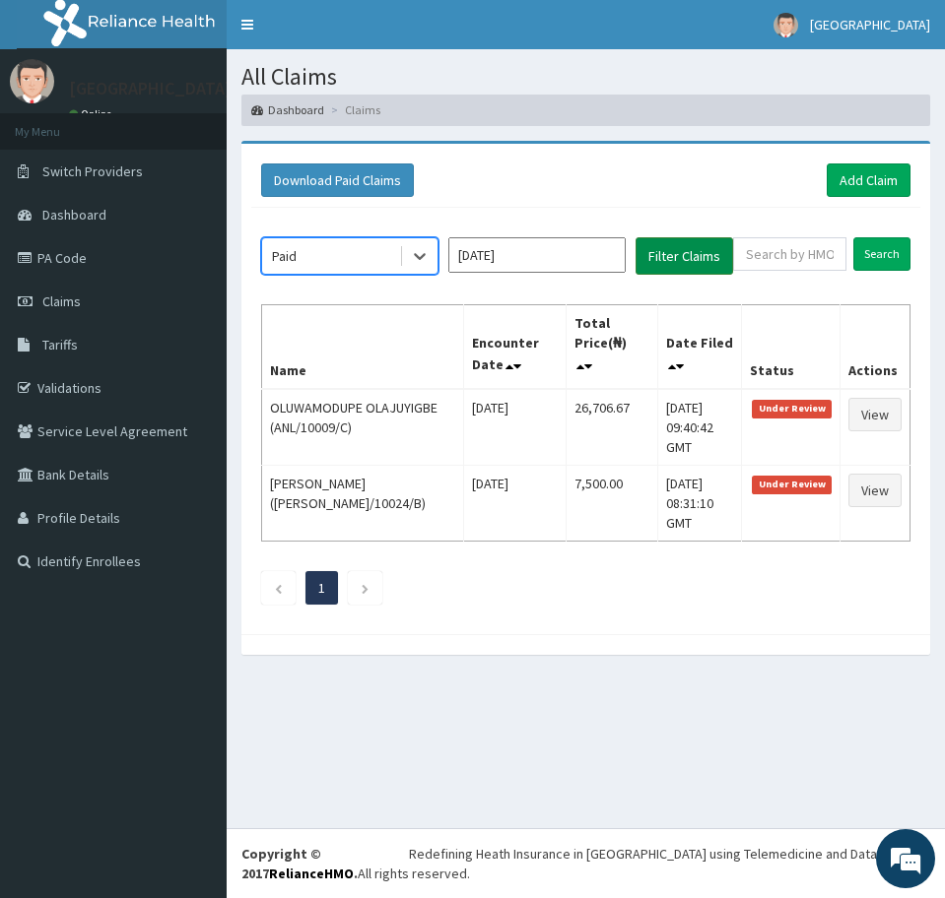
click at [695, 254] on button "Filter Claims" at bounding box center [684, 255] width 98 height 37
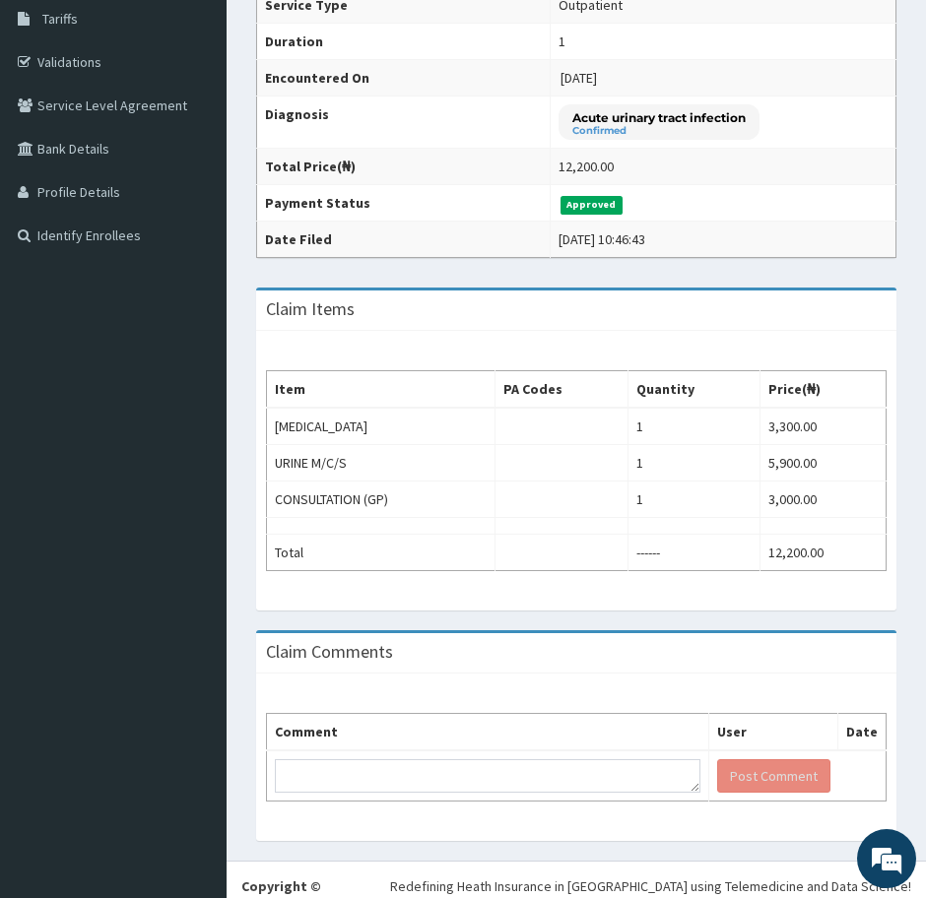
scroll to position [359, 0]
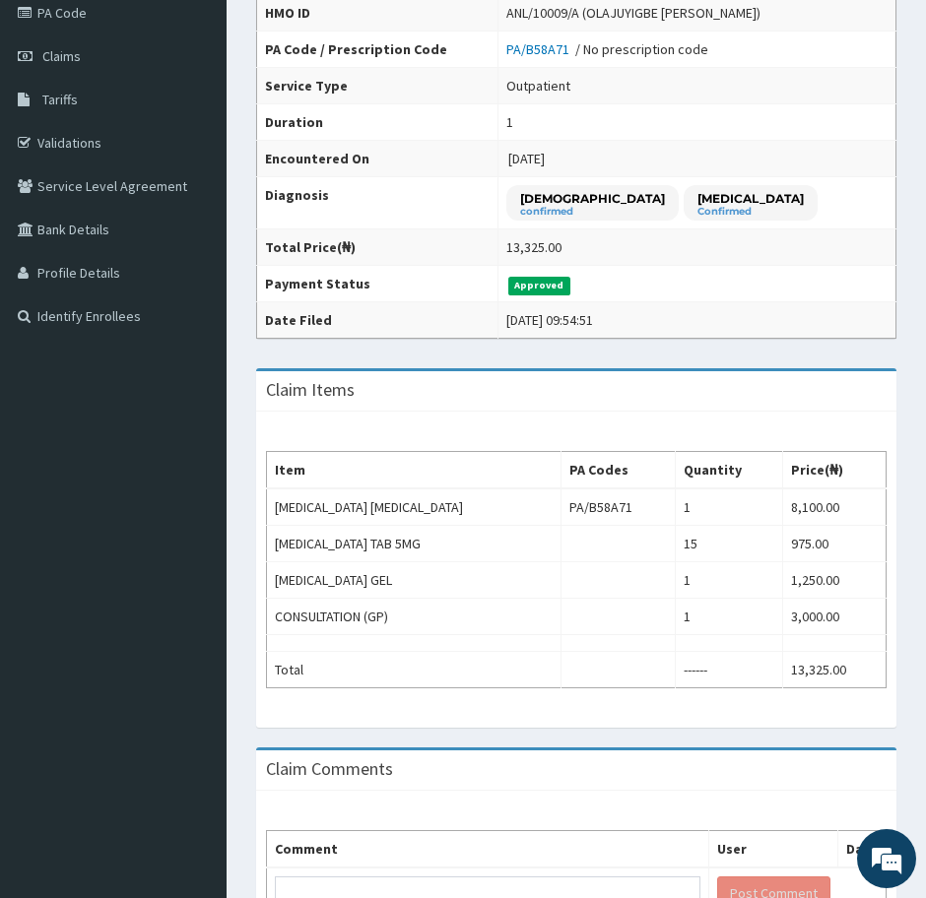
scroll to position [246, 0]
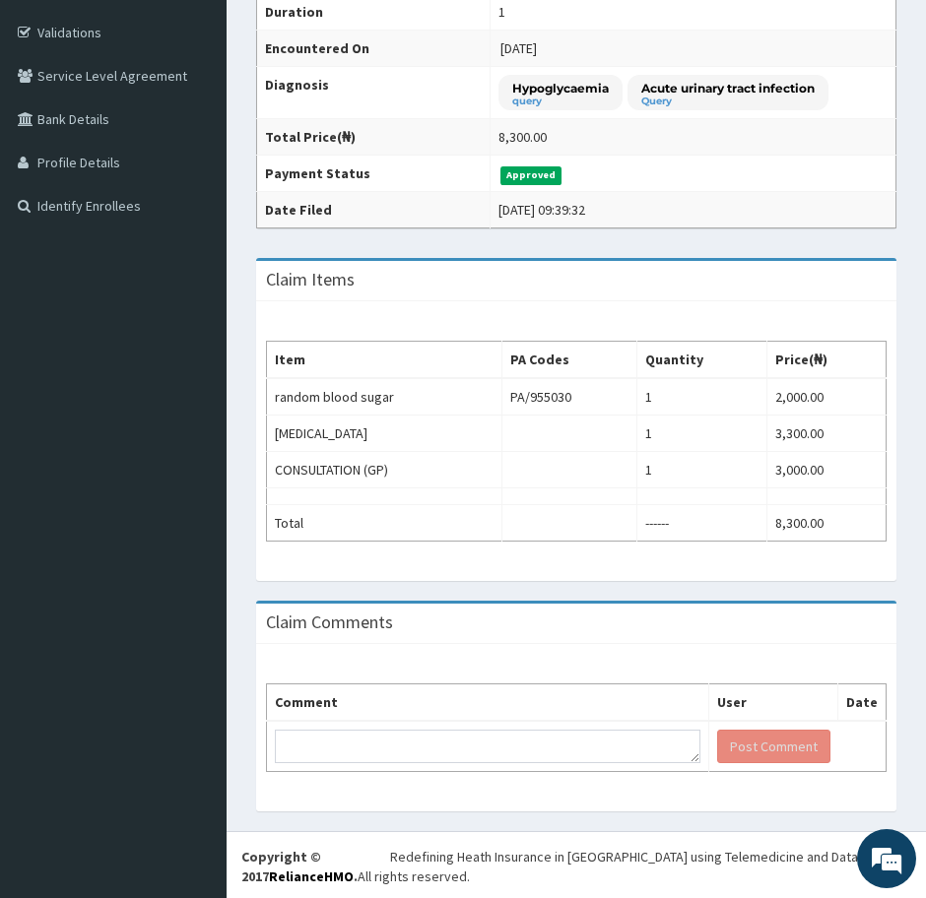
scroll to position [359, 0]
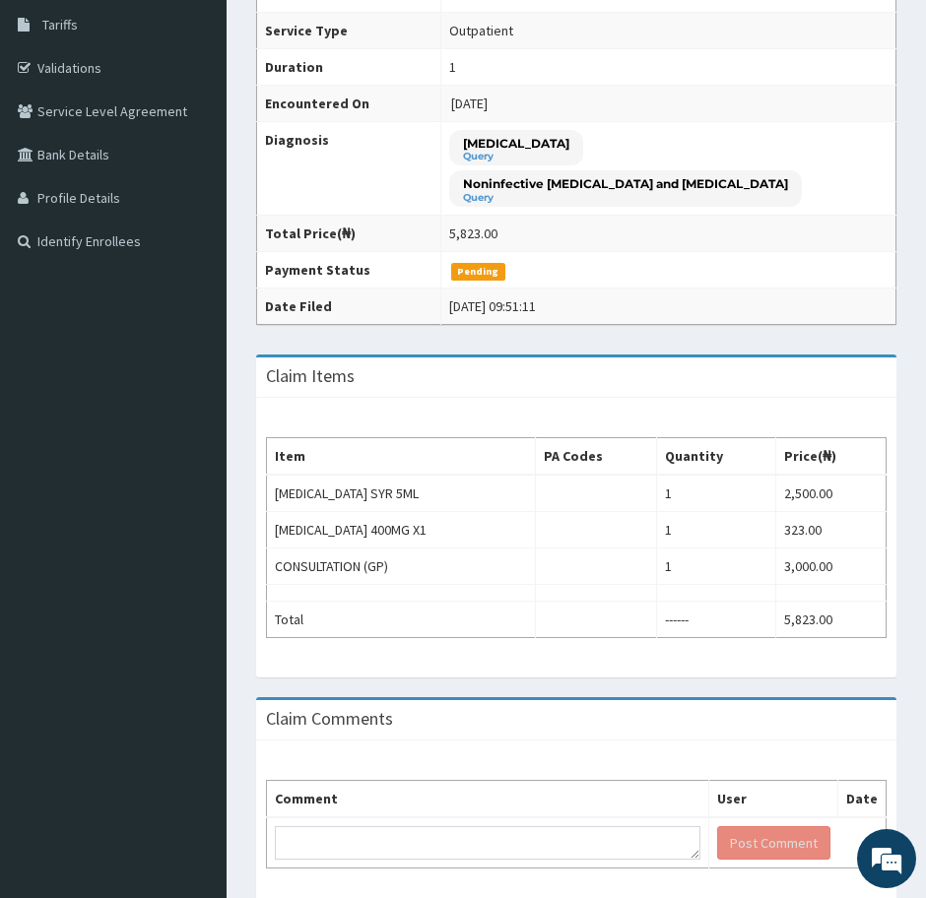
scroll to position [359, 0]
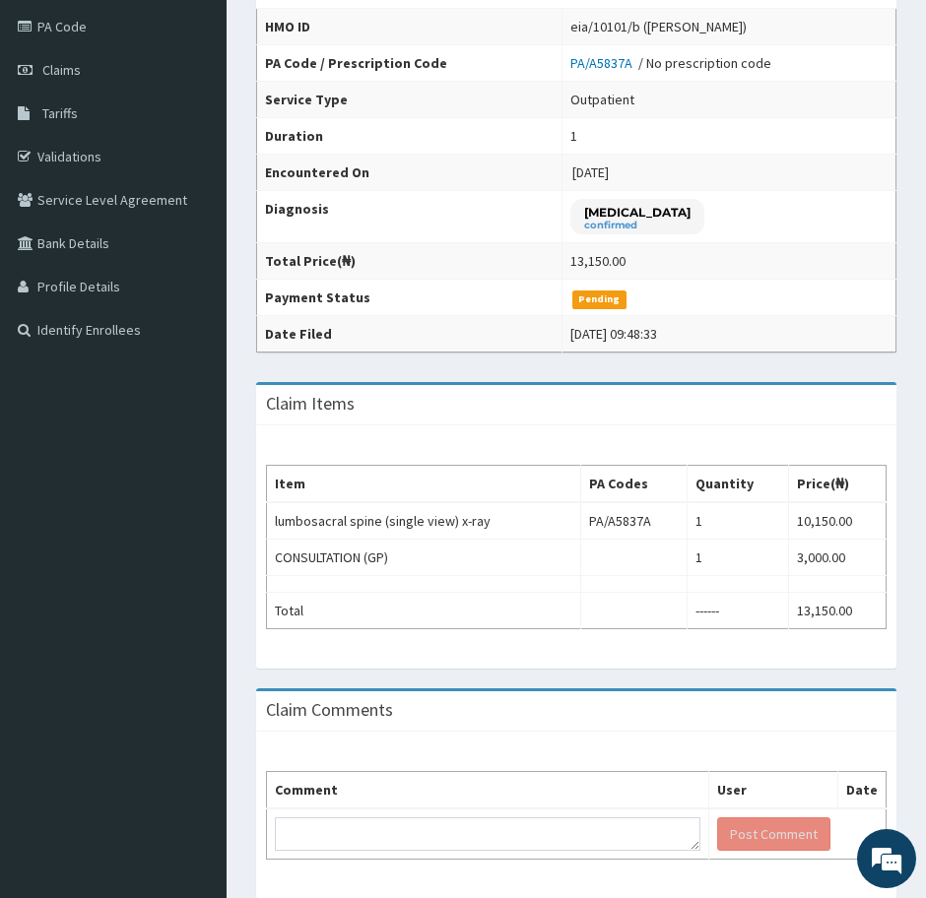
scroll to position [322, 0]
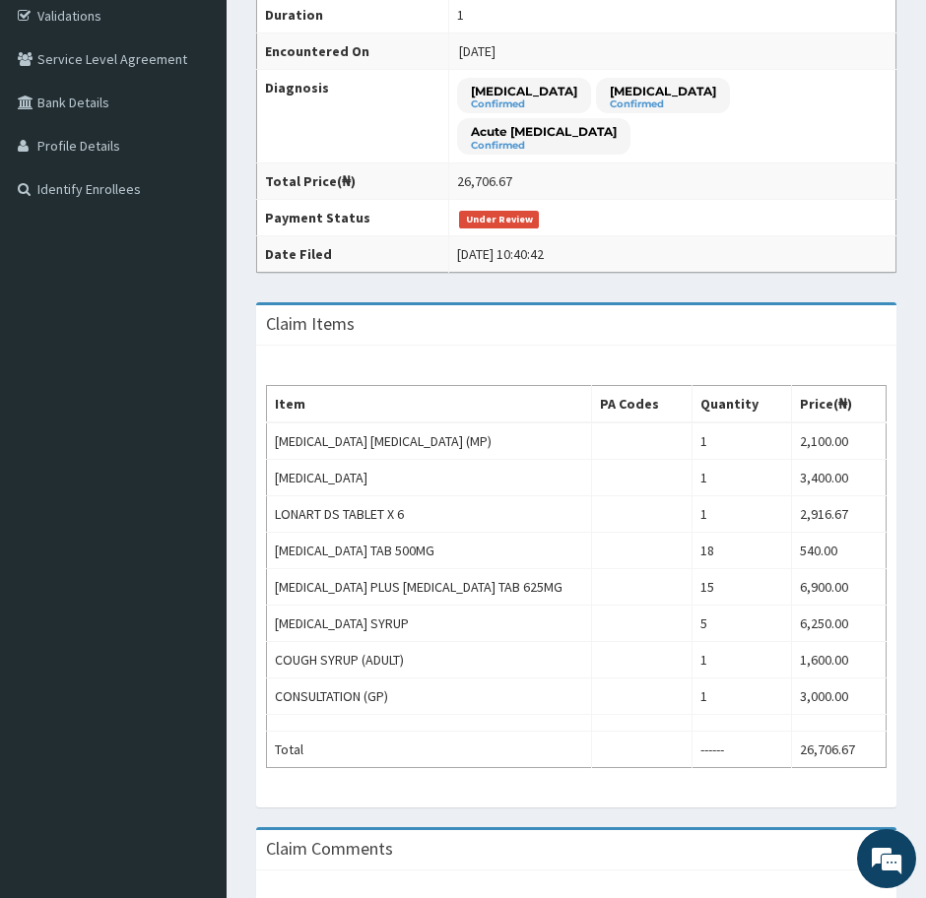
scroll to position [492, 0]
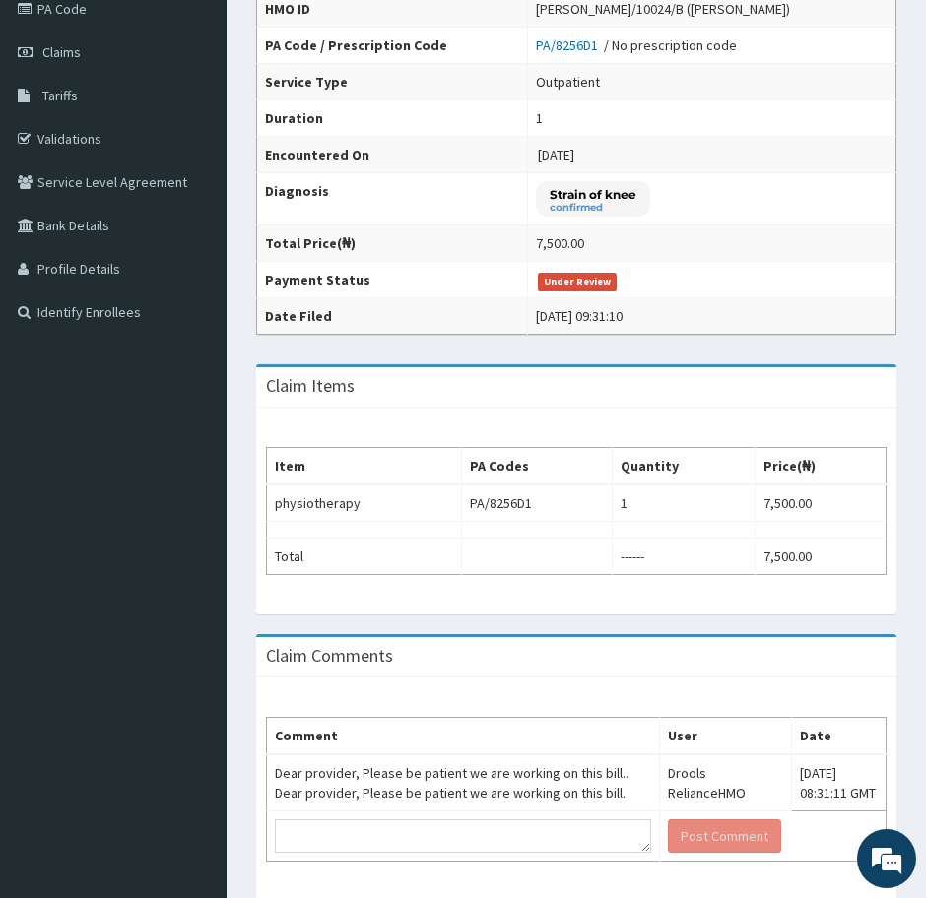
scroll to position [342, 0]
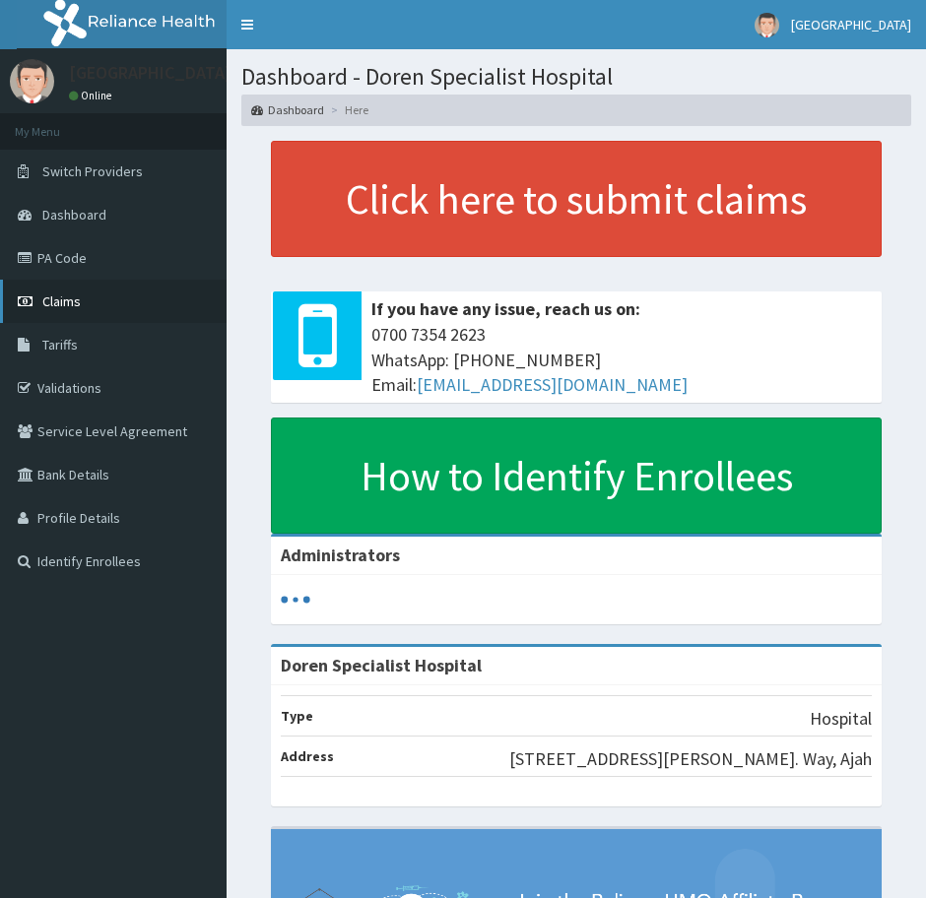
click at [74, 301] on span "Claims" at bounding box center [61, 302] width 38 height 18
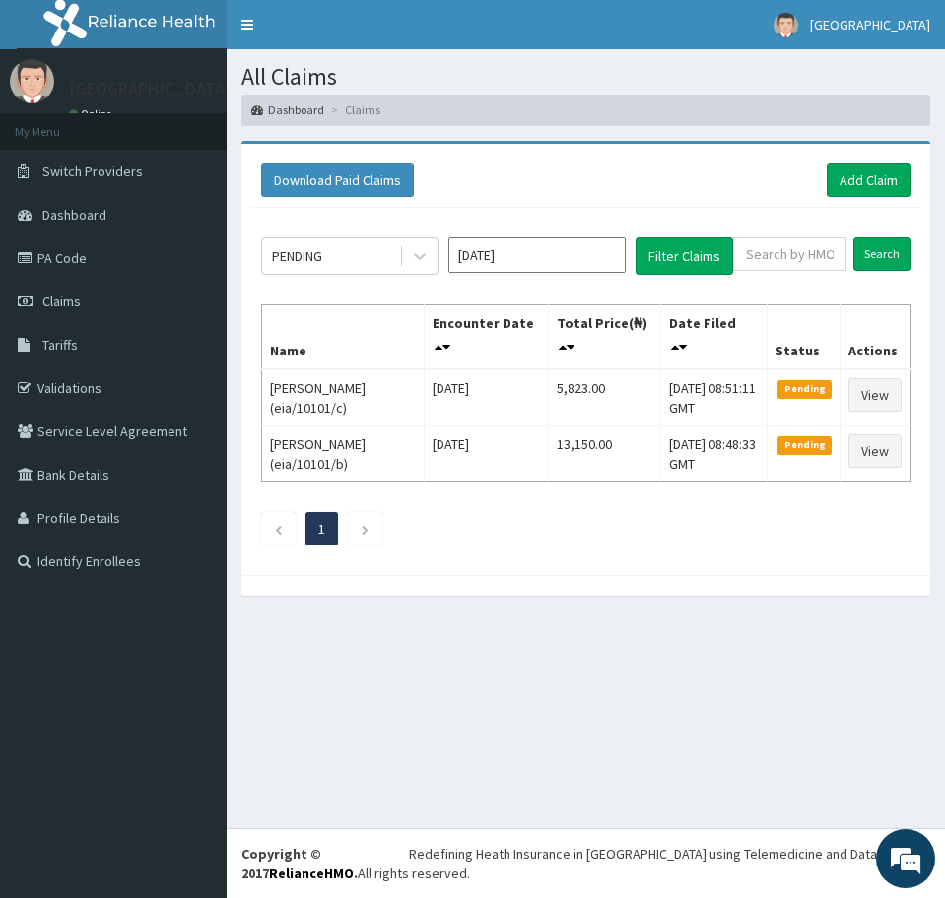
click at [513, 249] on input "[DATE]" at bounding box center [536, 254] width 177 height 35
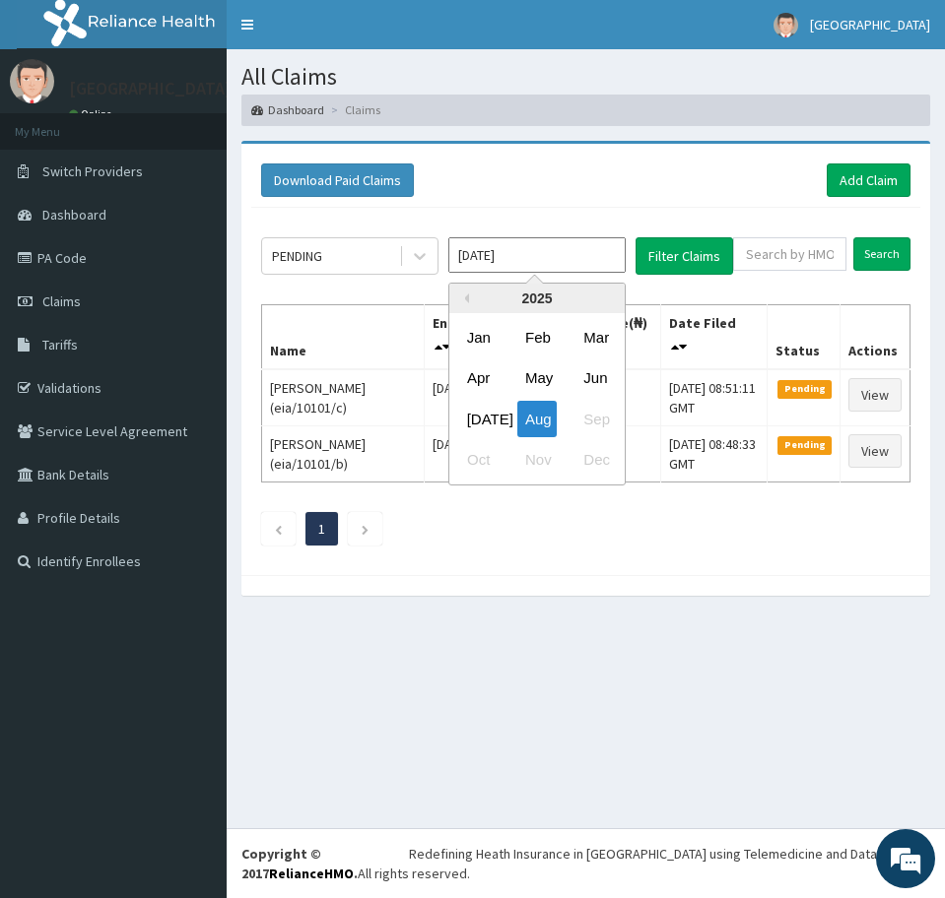
click at [461, 627] on section "Download Paid Claims Add Claim × Note you can only download claims within a max…" at bounding box center [586, 378] width 718 height 504
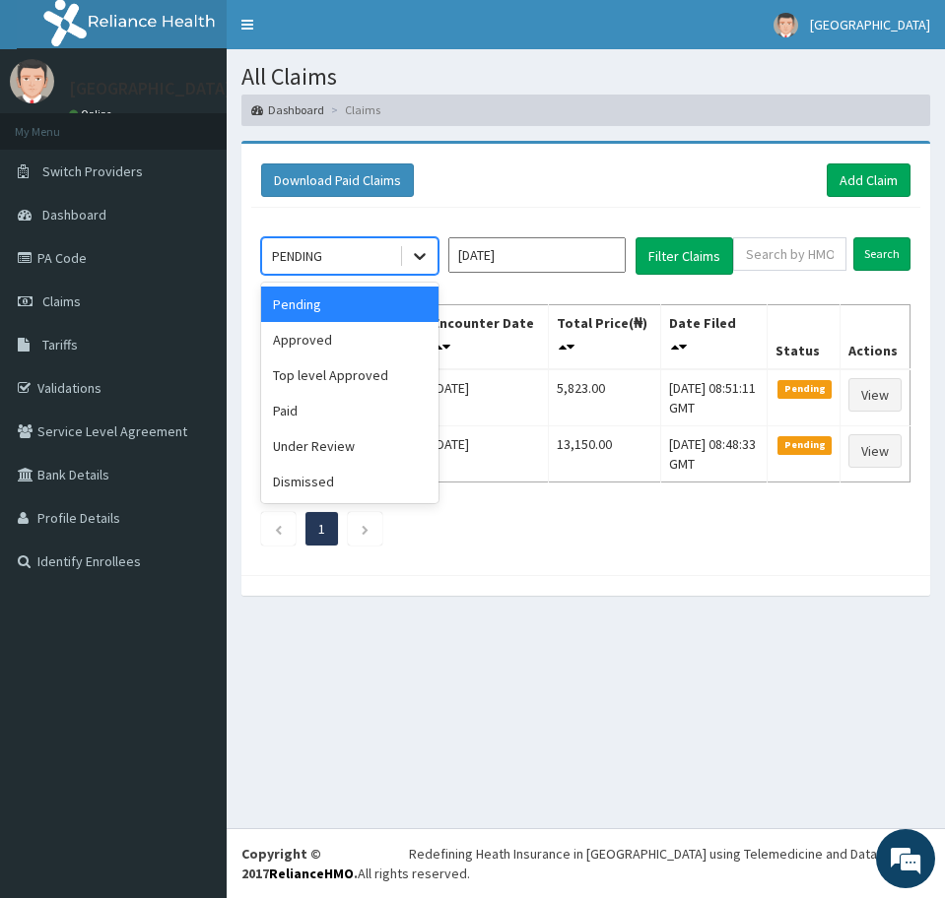
click at [423, 257] on icon at bounding box center [420, 256] width 20 height 20
click at [332, 342] on div "Approved" at bounding box center [349, 339] width 177 height 35
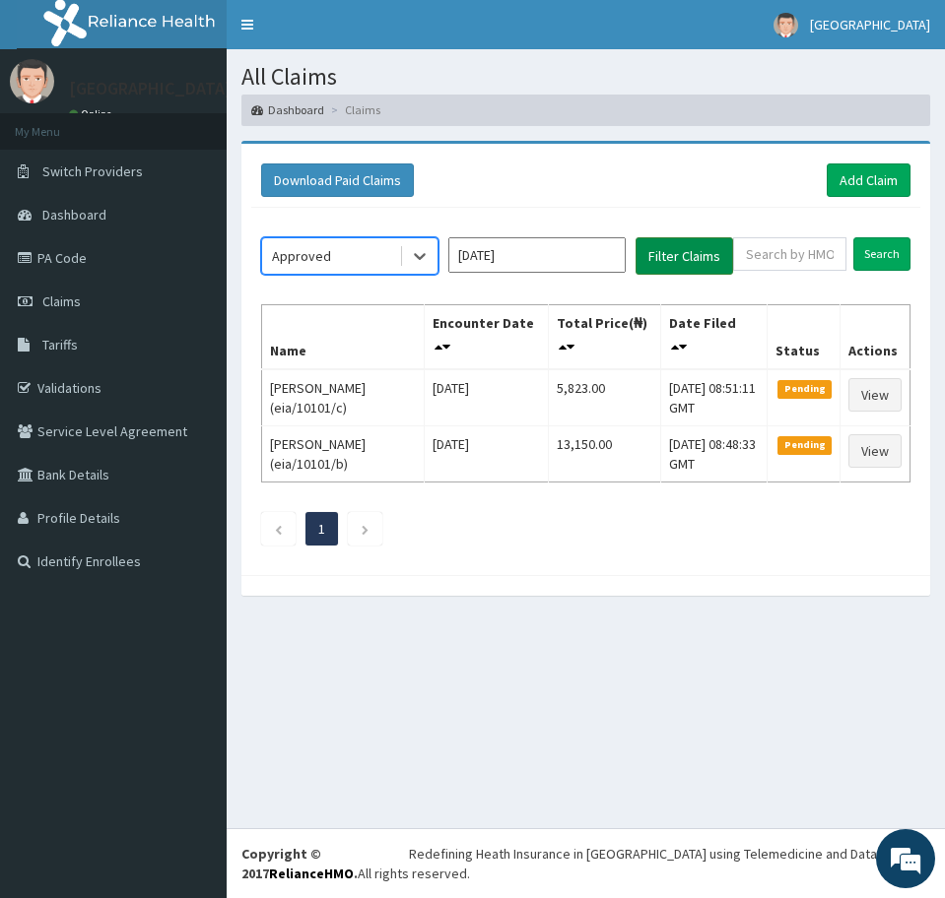
click at [664, 258] on button "Filter Claims" at bounding box center [684, 255] width 98 height 37
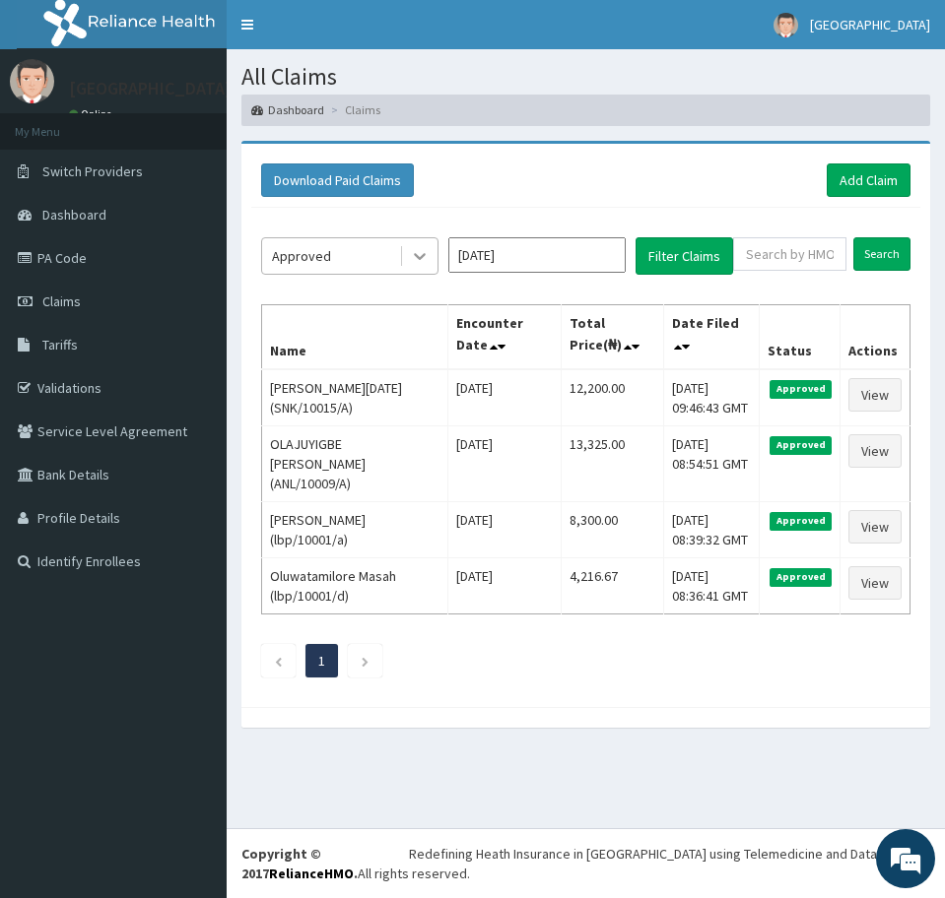
click at [416, 251] on icon at bounding box center [420, 256] width 20 height 20
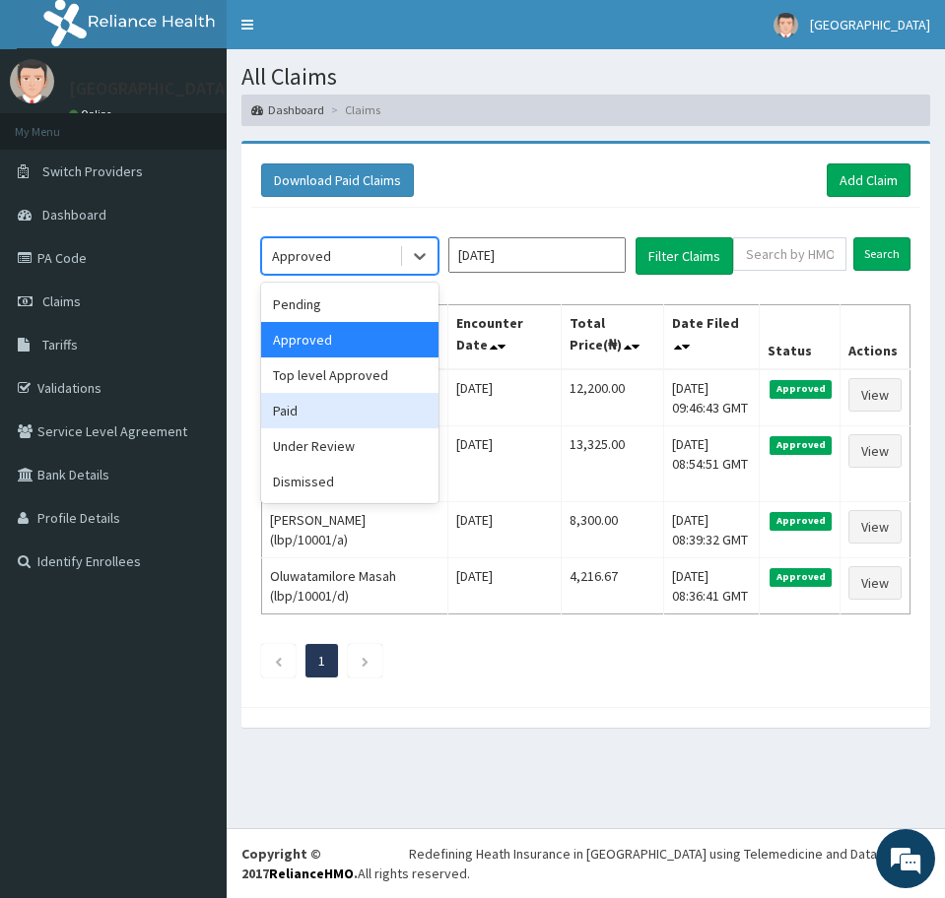
click at [327, 407] on div "Paid" at bounding box center [349, 410] width 177 height 35
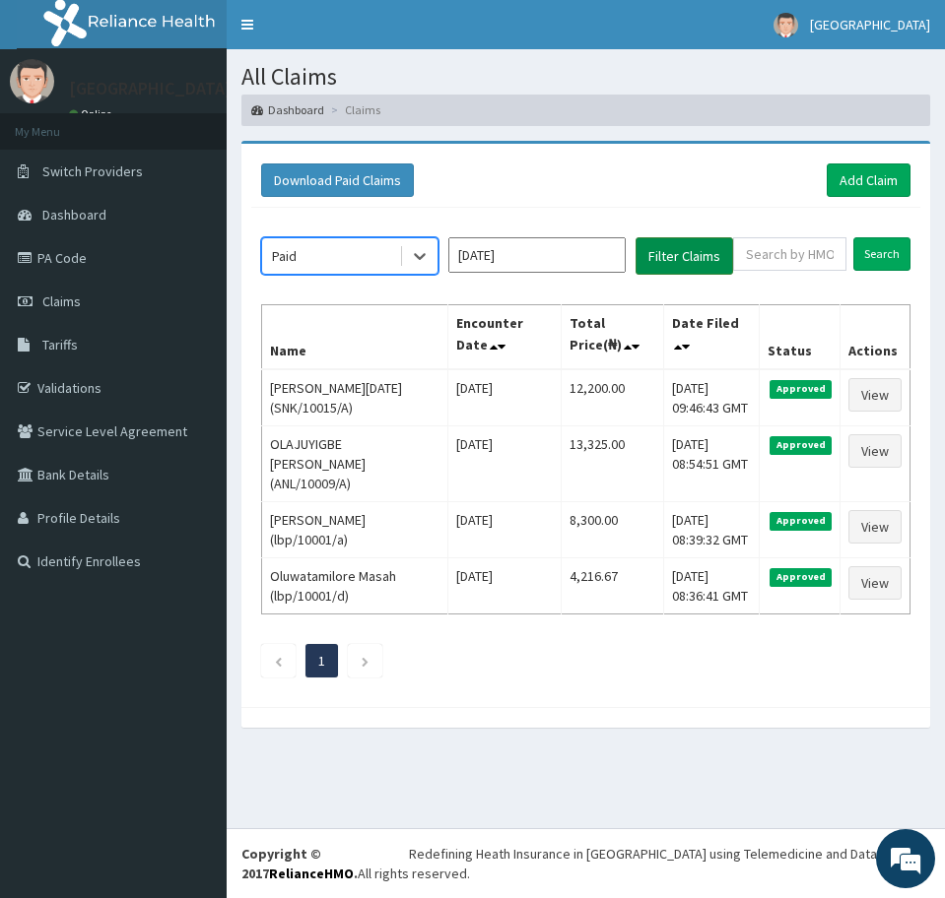
click at [672, 250] on button "Filter Claims" at bounding box center [684, 255] width 98 height 37
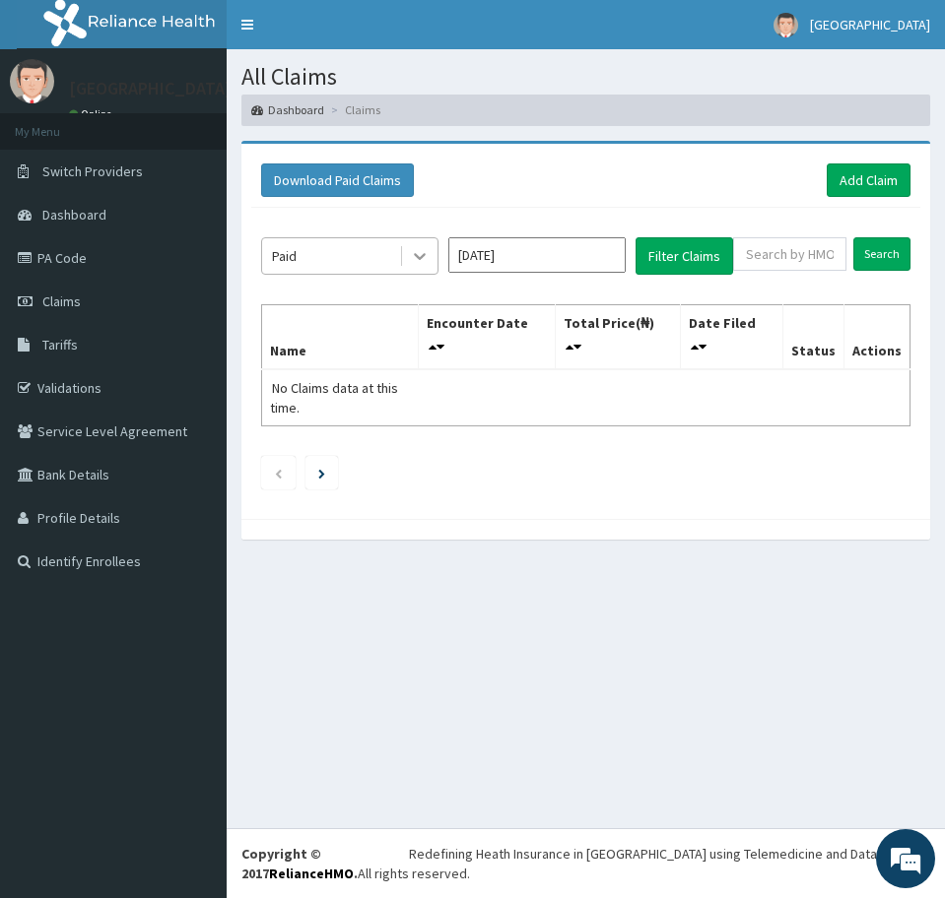
click at [423, 257] on icon at bounding box center [420, 256] width 20 height 20
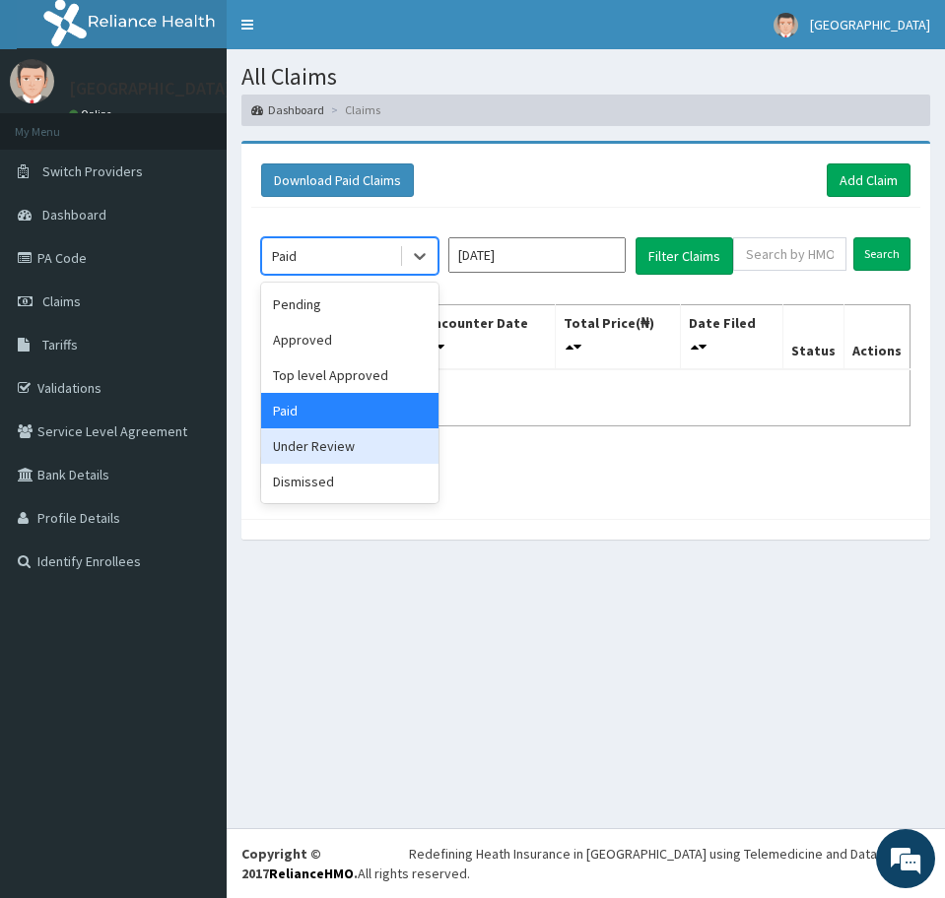
click at [317, 449] on div "Under Review" at bounding box center [349, 445] width 177 height 35
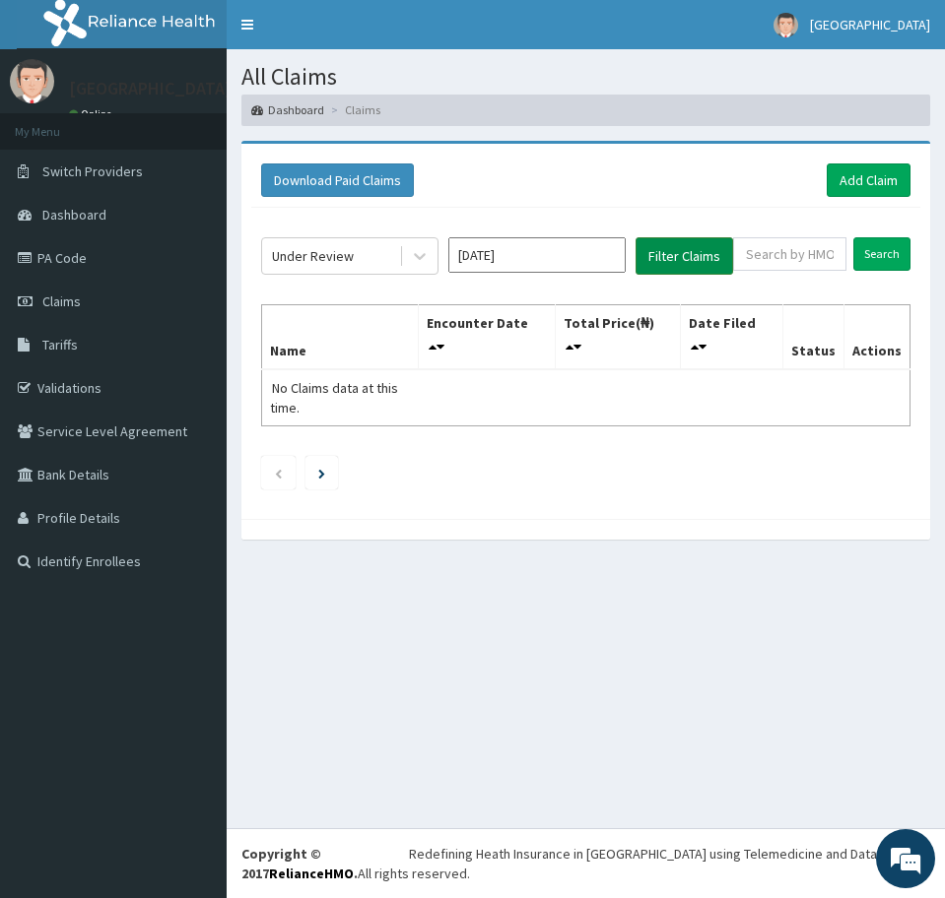
click at [662, 257] on button "Filter Claims" at bounding box center [684, 255] width 98 height 37
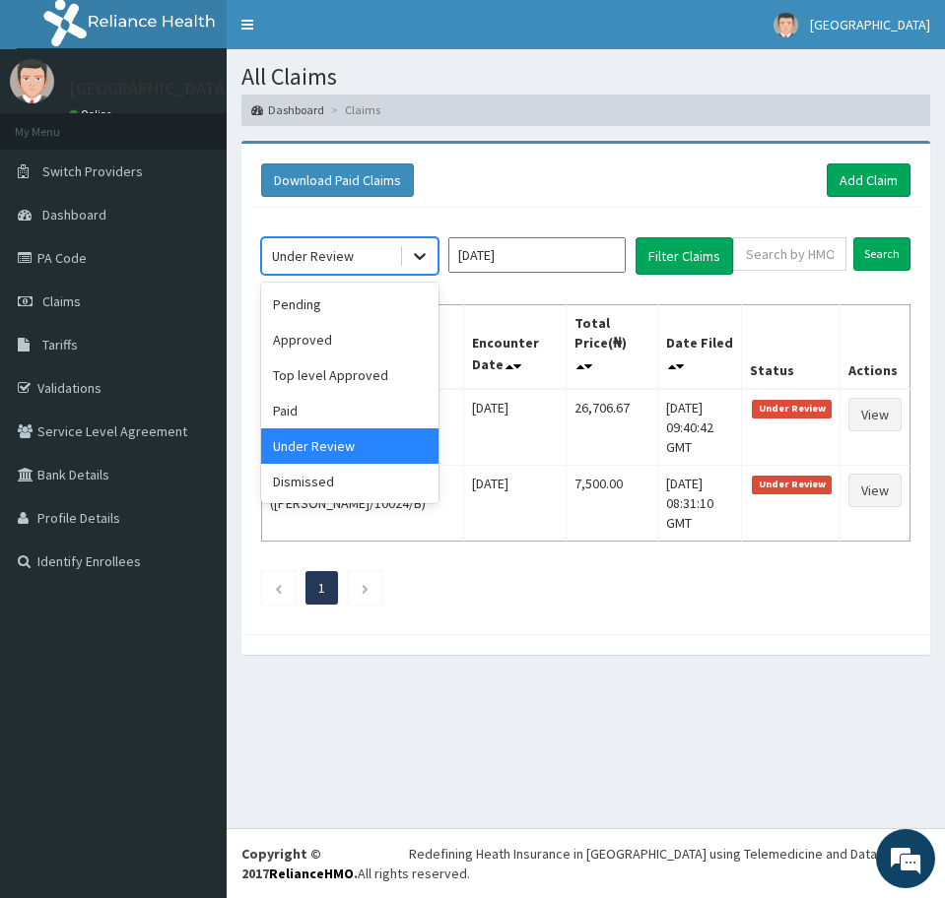
click at [424, 255] on icon at bounding box center [420, 256] width 12 height 7
click at [509, 253] on input "Aug 2025" at bounding box center [536, 254] width 177 height 35
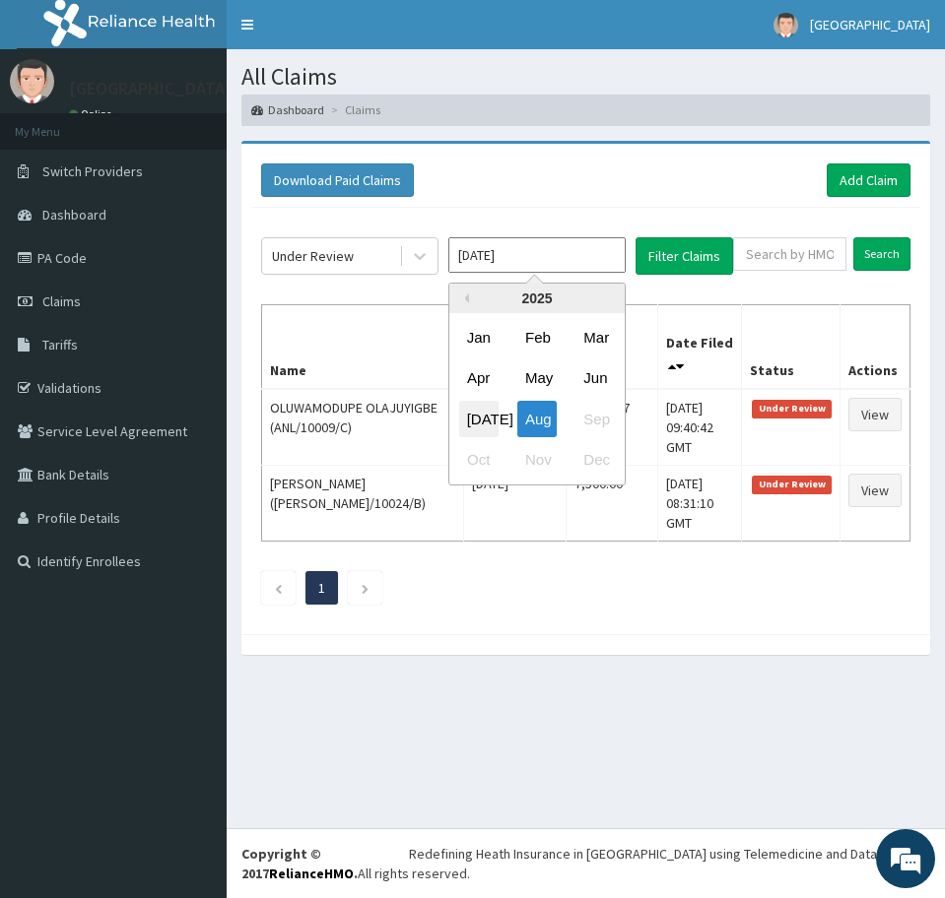
click at [478, 420] on div "Jul" at bounding box center [478, 418] width 39 height 36
type input "Jul 2025"
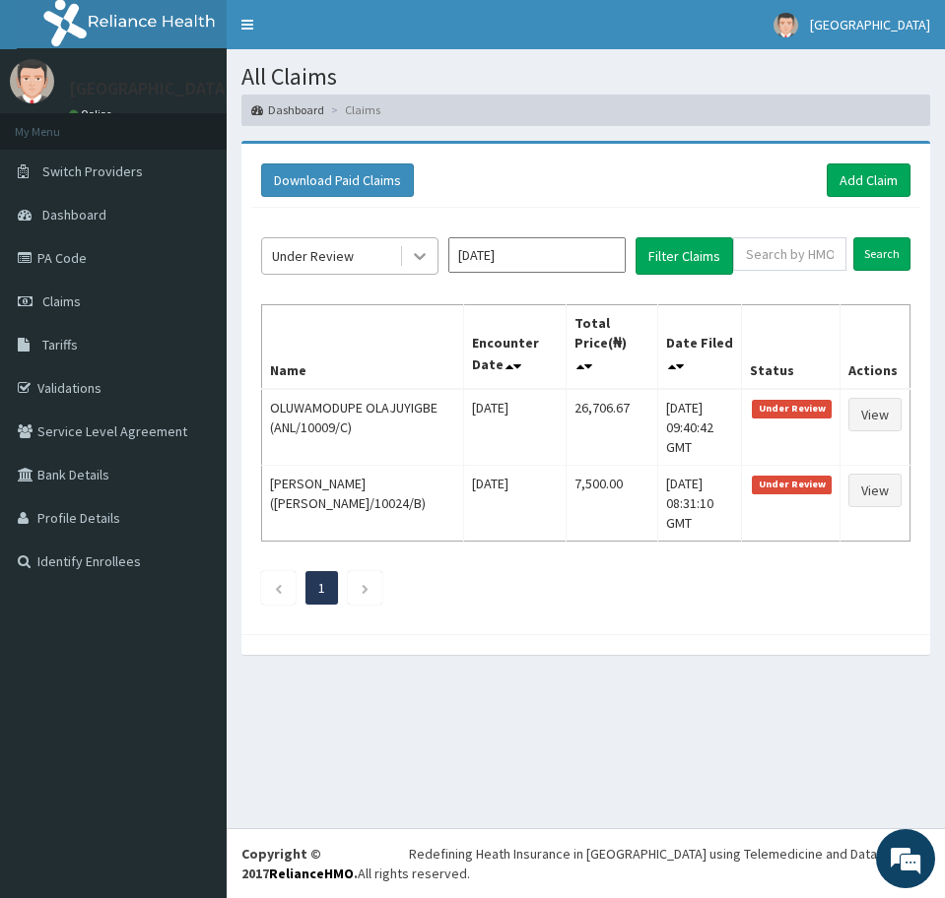
click at [410, 255] on icon at bounding box center [420, 256] width 20 height 20
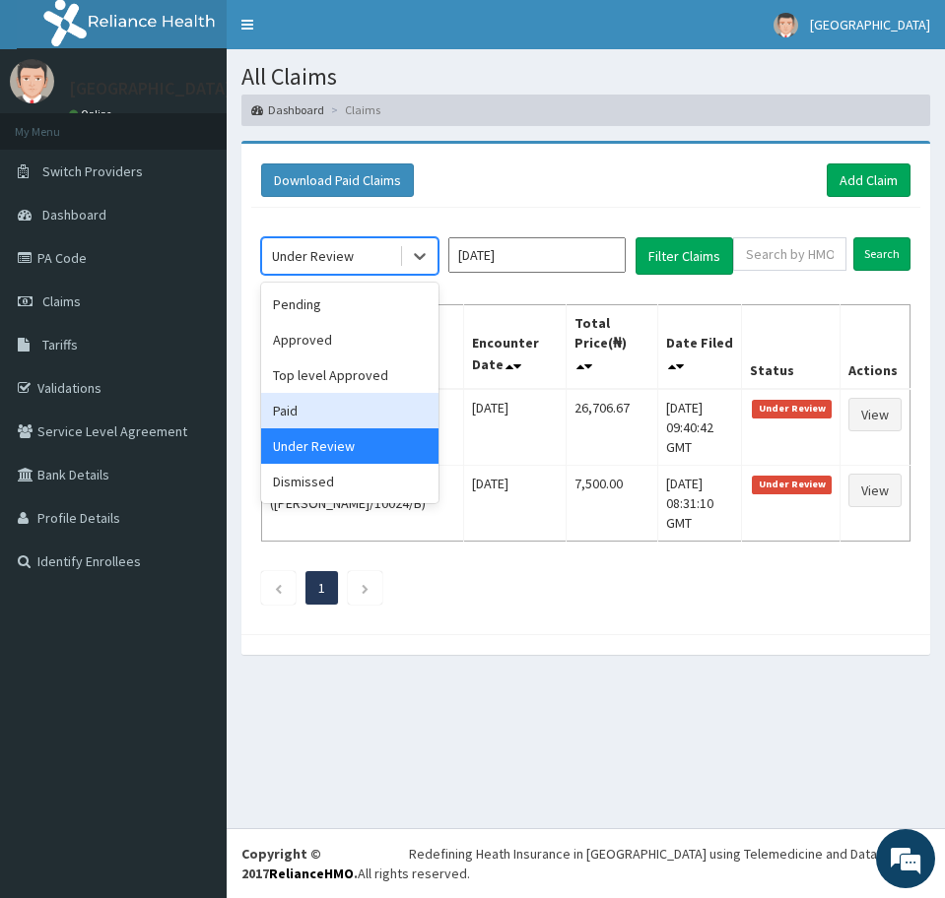
click at [326, 409] on div "Paid" at bounding box center [349, 410] width 177 height 35
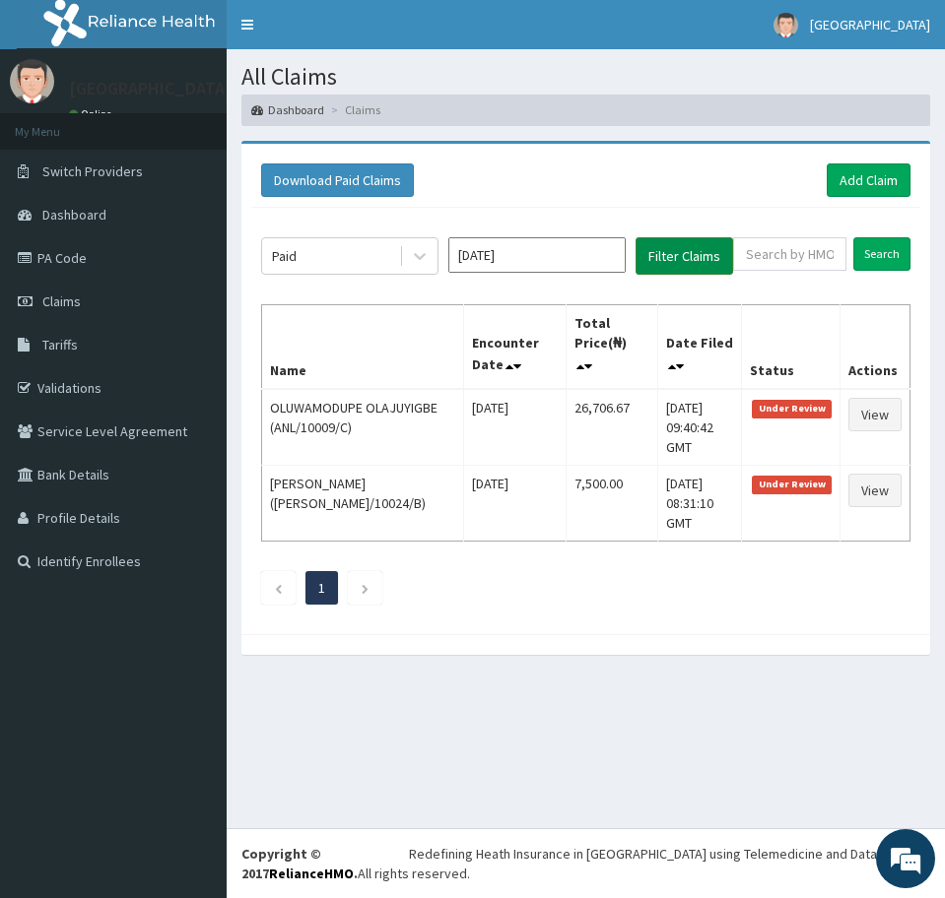
click at [650, 263] on button "Filter Claims" at bounding box center [684, 255] width 98 height 37
click at [663, 256] on button "Filter Claims" at bounding box center [684, 255] width 98 height 37
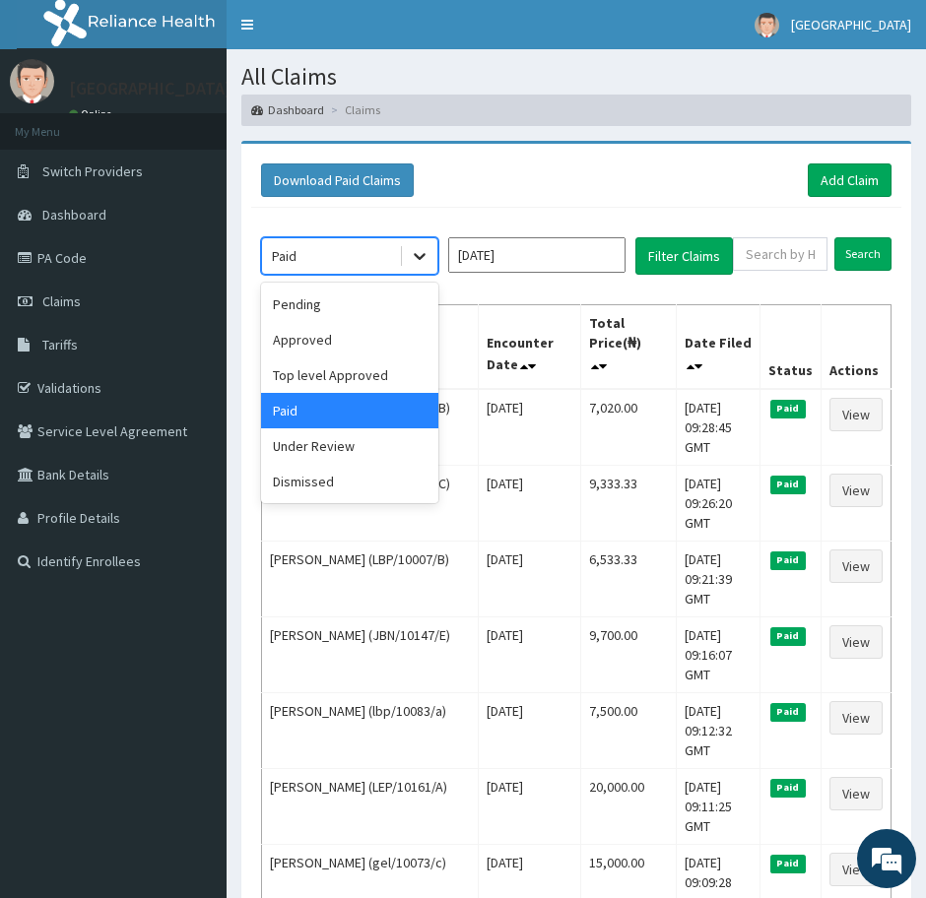
click at [423, 254] on icon at bounding box center [420, 256] width 12 height 7
click at [334, 344] on div "Approved" at bounding box center [349, 339] width 177 height 35
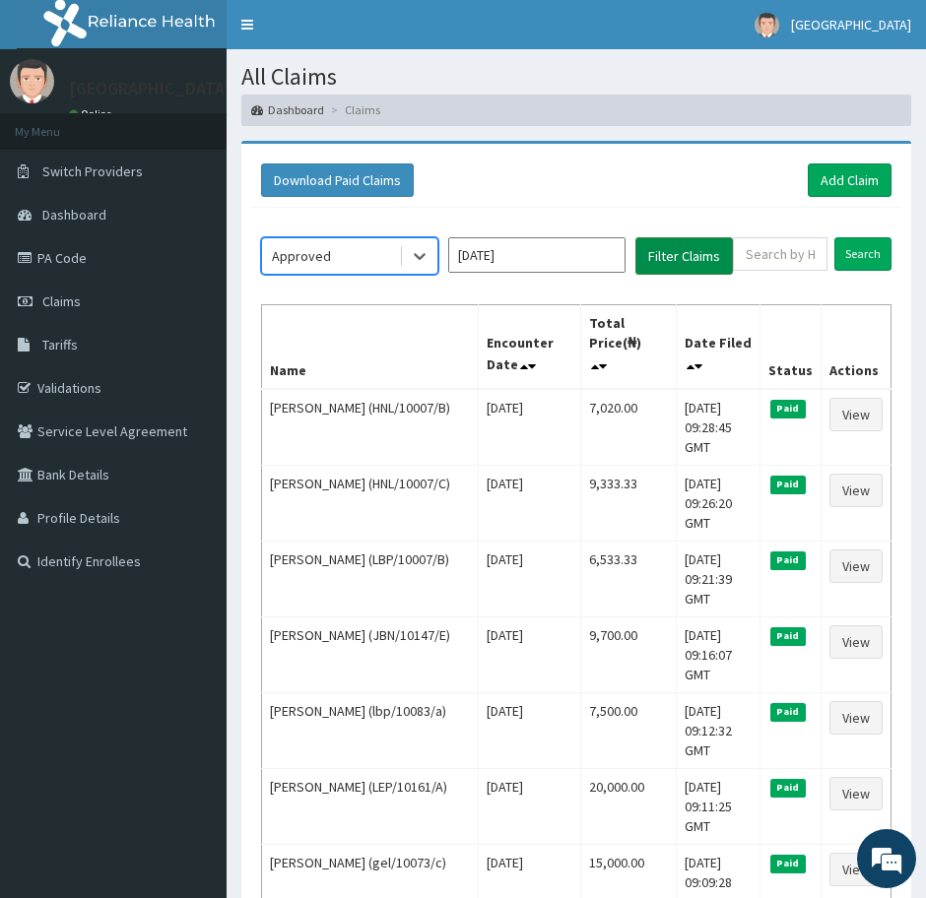
click at [674, 257] on button "Filter Claims" at bounding box center [684, 255] width 98 height 37
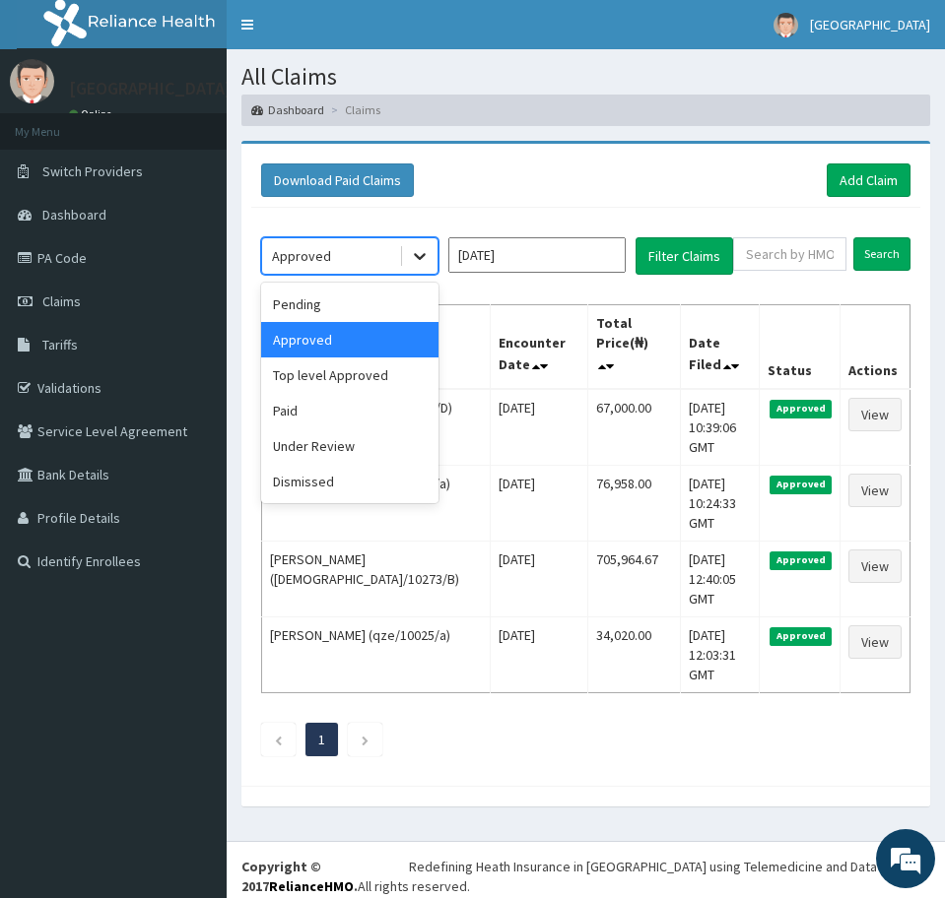
click at [416, 251] on icon at bounding box center [420, 256] width 20 height 20
click at [295, 304] on div "Pending" at bounding box center [349, 304] width 177 height 35
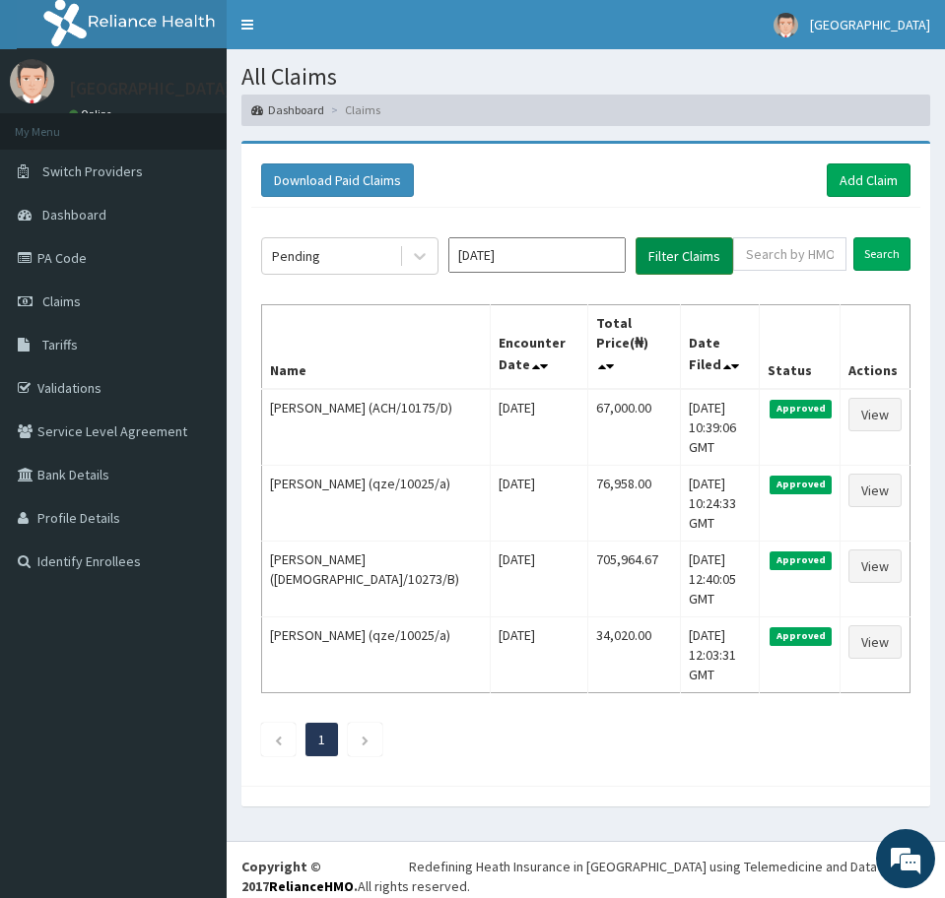
click at [667, 253] on button "Filter Claims" at bounding box center [684, 255] width 98 height 37
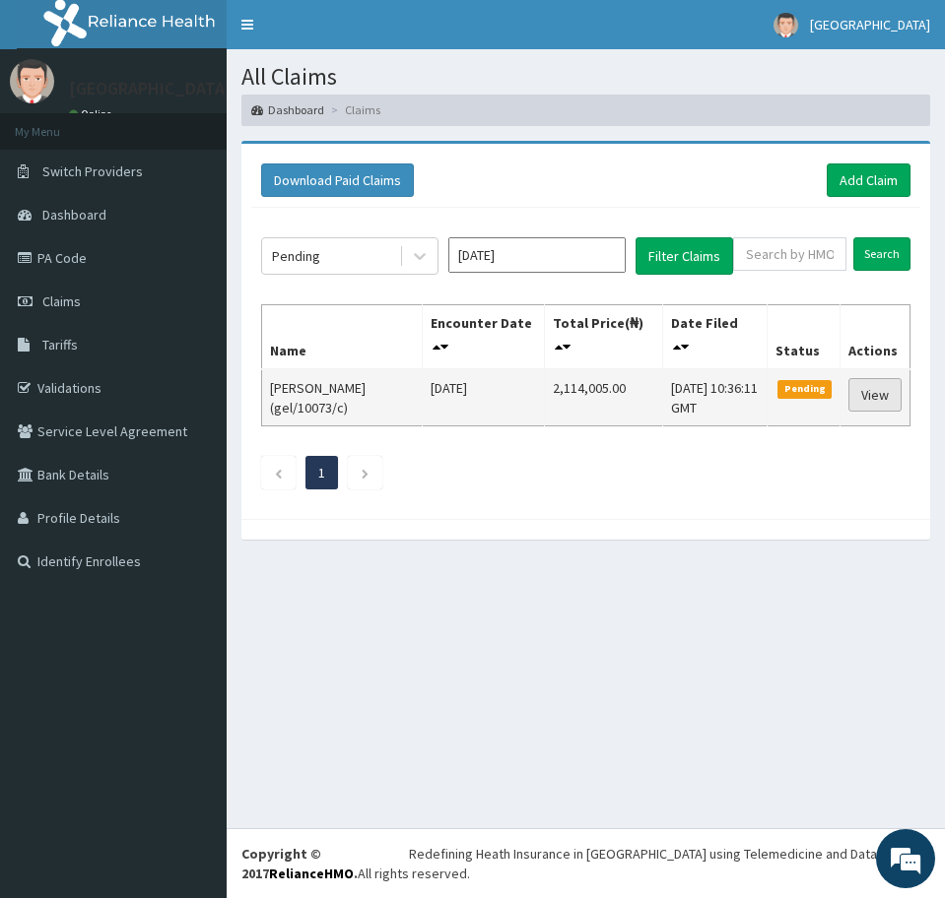
click at [871, 396] on link "View" at bounding box center [874, 394] width 53 height 33
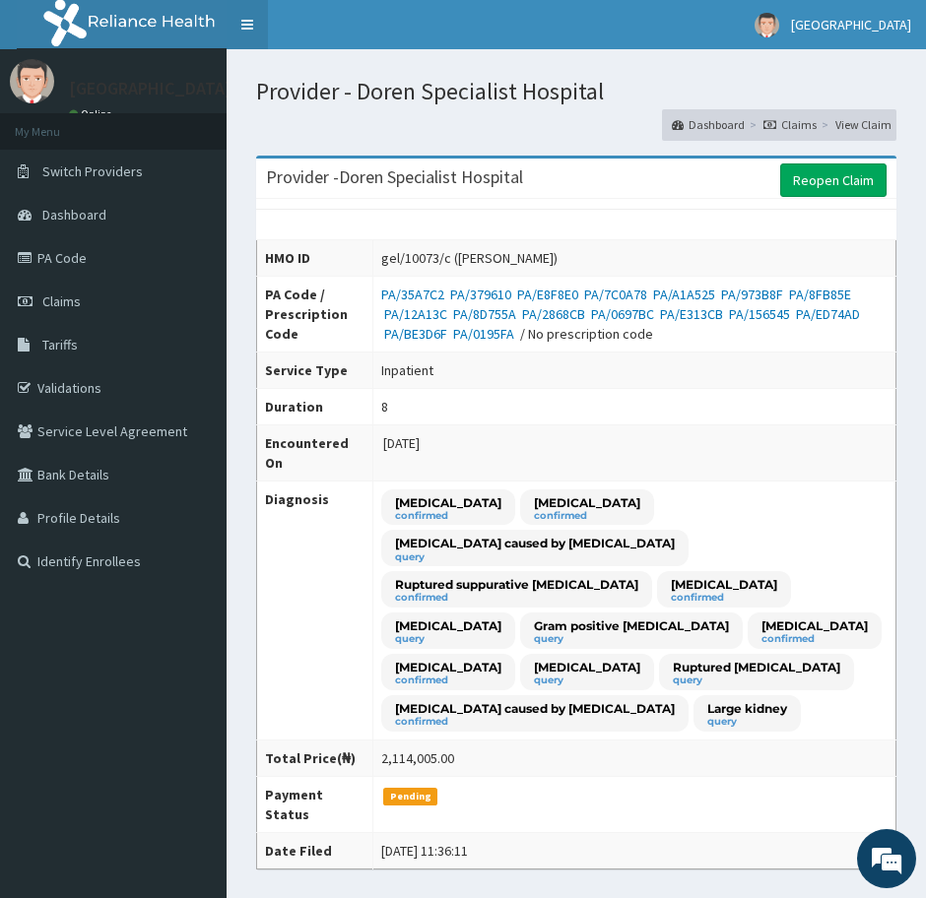
click at [252, 31] on link "Toggle navigation" at bounding box center [247, 24] width 41 height 49
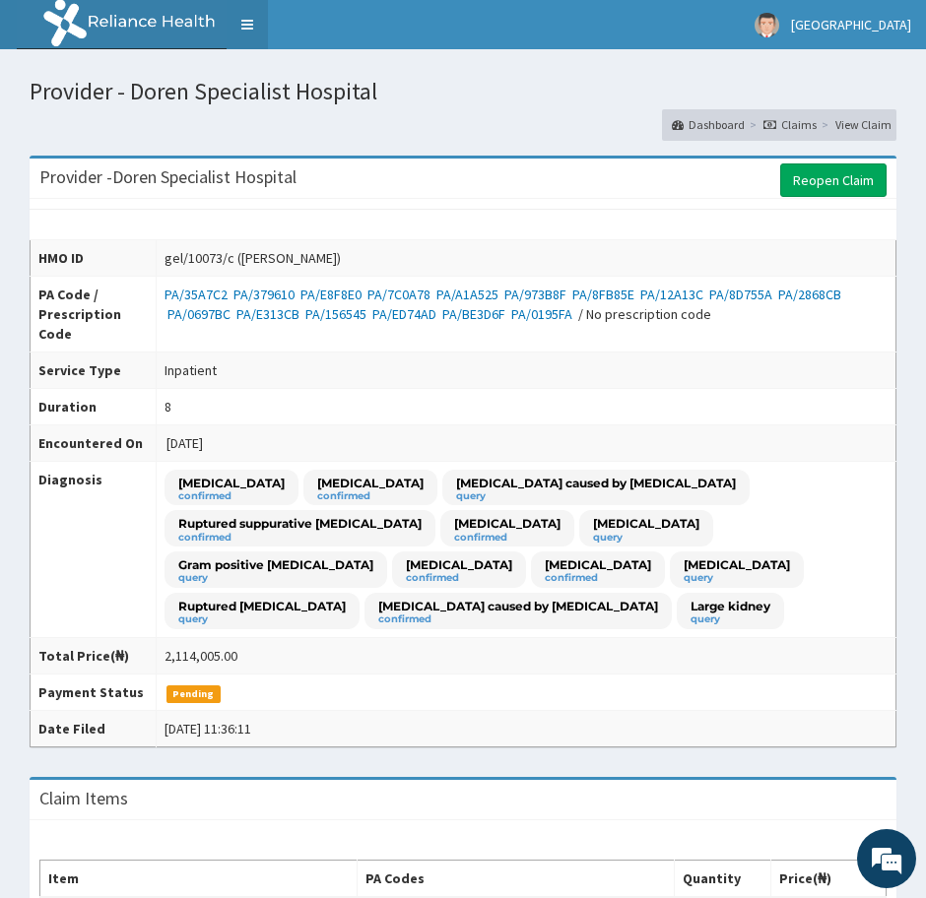
click at [252, 31] on link "Toggle navigation" at bounding box center [247, 24] width 41 height 49
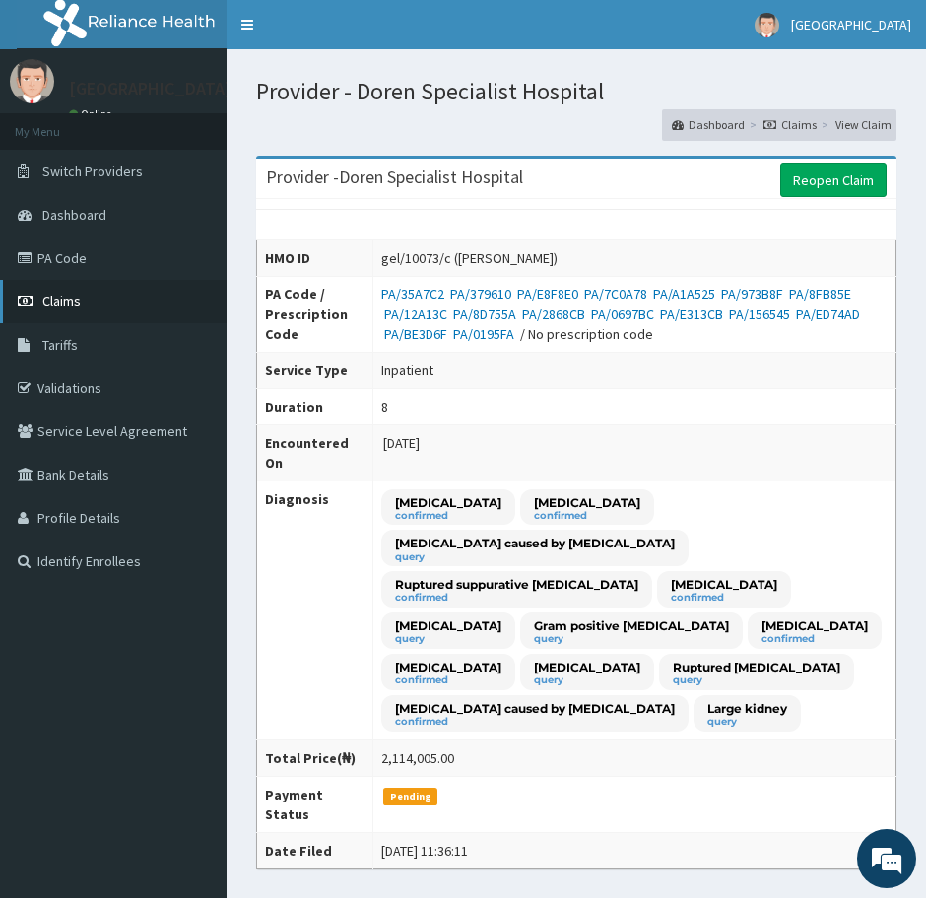
click at [52, 304] on span "Claims" at bounding box center [61, 302] width 38 height 18
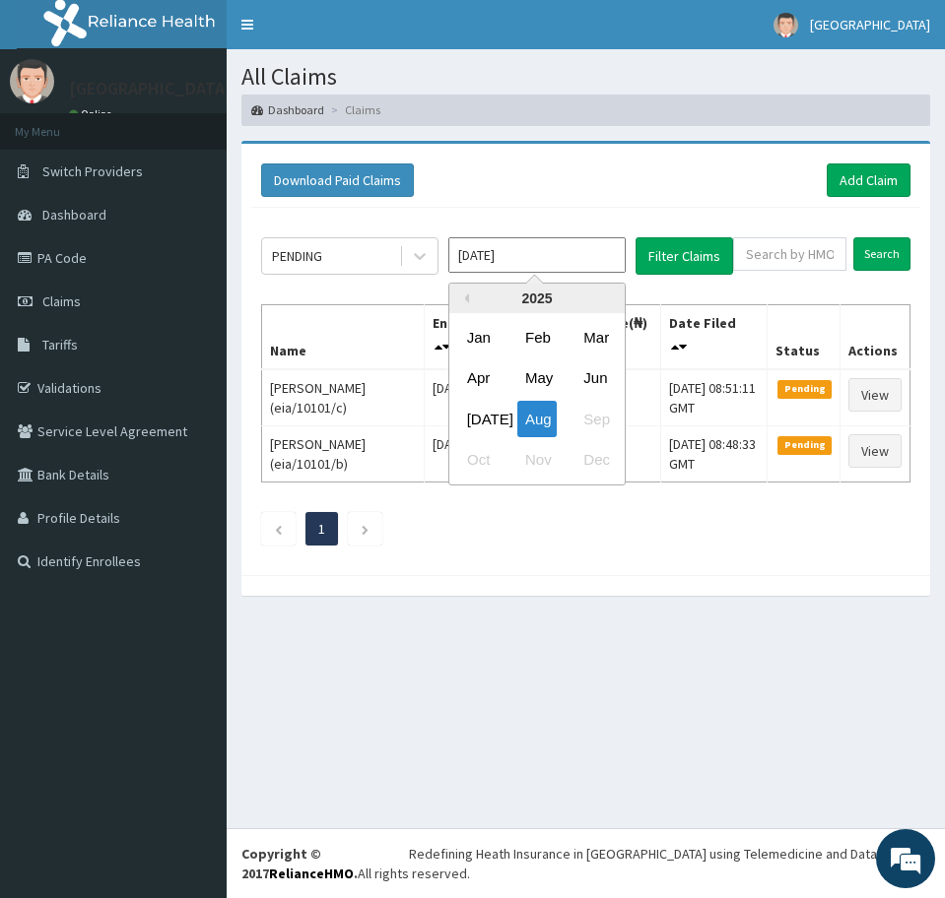
click at [526, 254] on input "Aug 2025" at bounding box center [536, 254] width 177 height 35
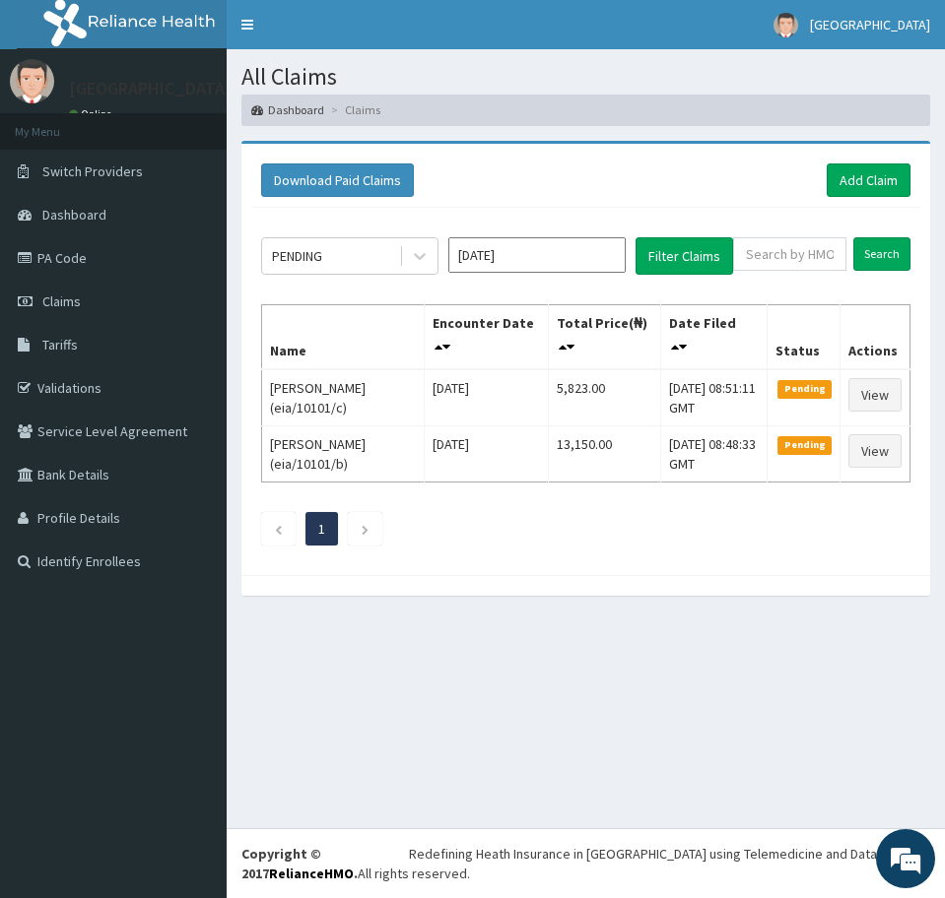
click at [555, 676] on div "All Claims Dashboard Claims Download Paid Claims Add Claim × Note you can only …" at bounding box center [586, 438] width 718 height 779
click at [722, 660] on div "All Claims Dashboard Claims Download Paid Claims Add Claim × Note you can only …" at bounding box center [586, 438] width 718 height 779
click at [579, 625] on section "Download Paid Claims Add Claim × Note you can only download claims within a max…" at bounding box center [586, 378] width 718 height 504
click at [418, 251] on icon at bounding box center [420, 256] width 20 height 20
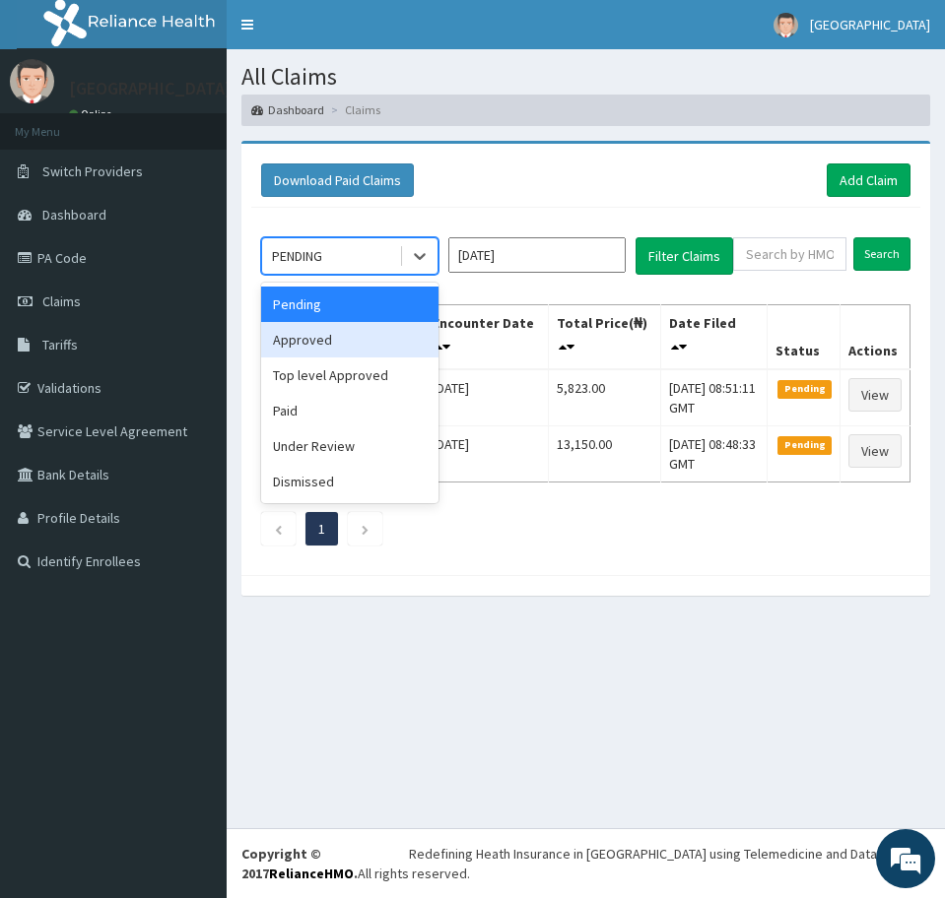
click at [360, 345] on div "Approved" at bounding box center [349, 339] width 177 height 35
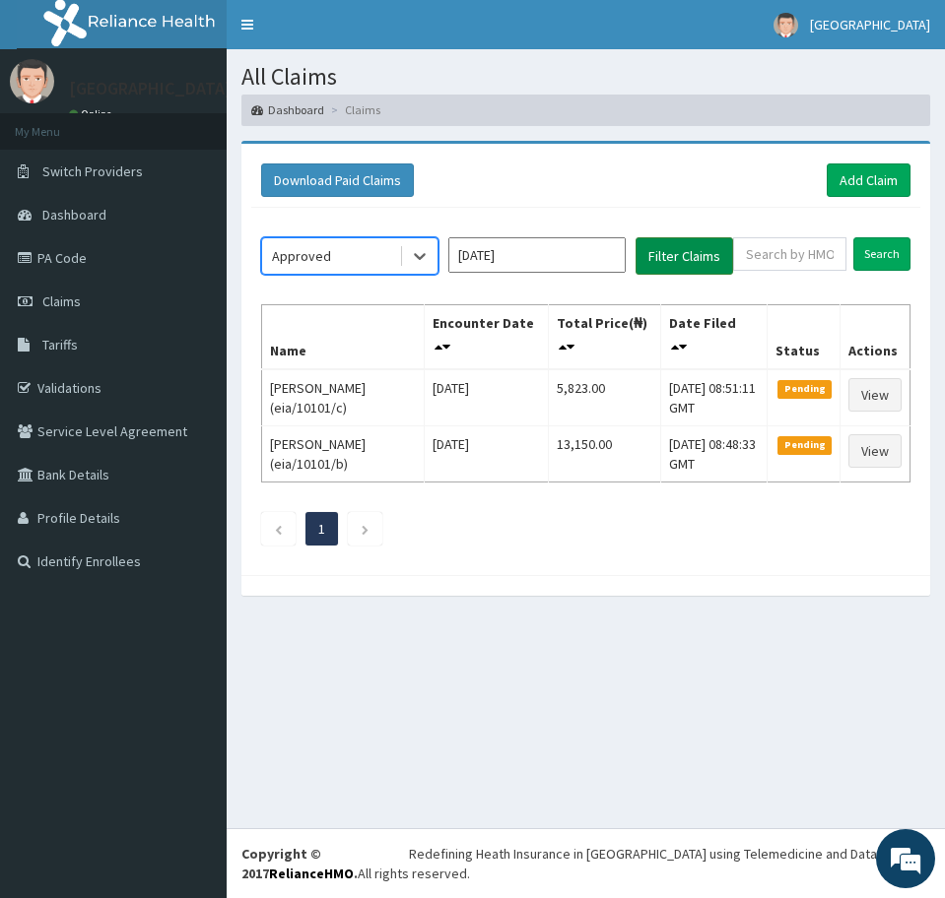
click at [656, 253] on button "Filter Claims" at bounding box center [684, 255] width 98 height 37
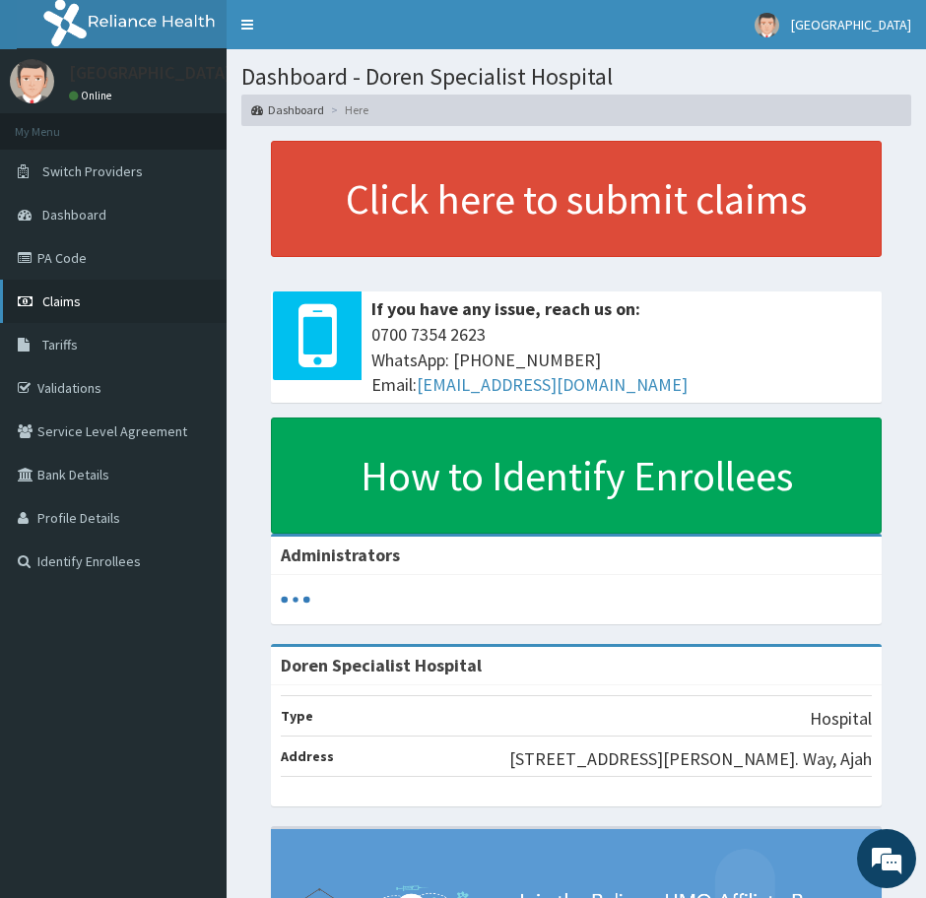
click at [56, 310] on link "Claims" at bounding box center [113, 301] width 227 height 43
click at [70, 299] on span "Claims" at bounding box center [61, 302] width 38 height 18
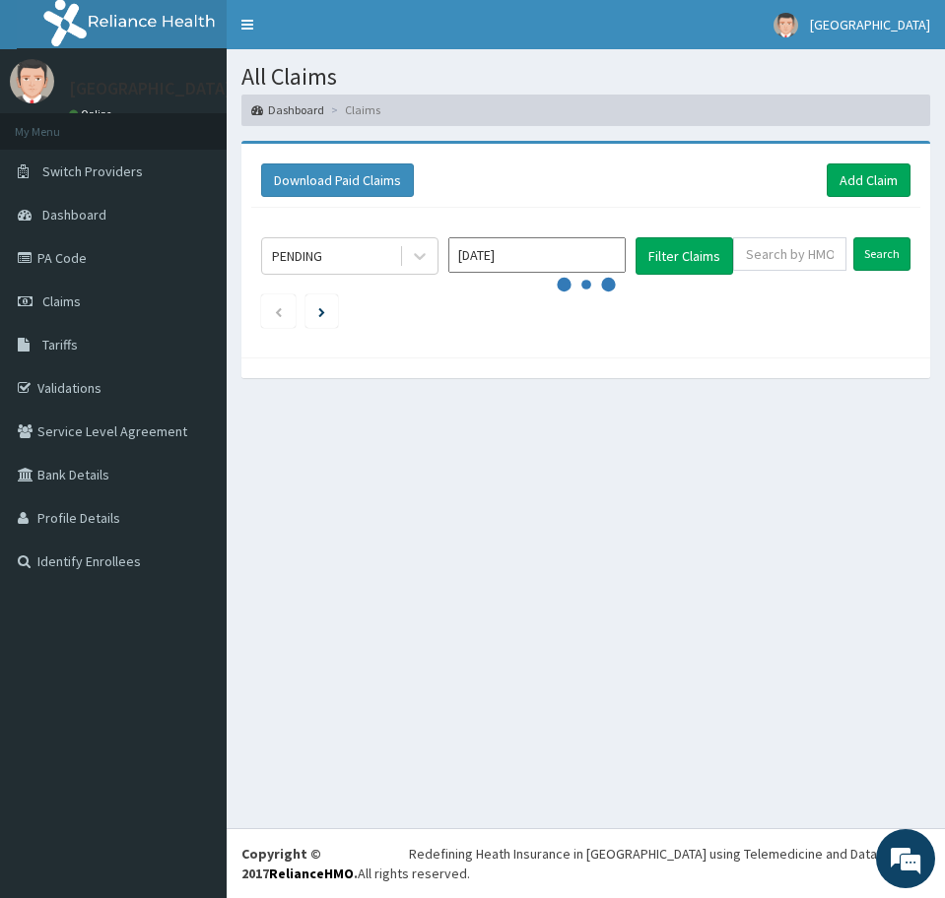
click at [693, 453] on div "All Claims Dashboard Claims Download Paid Claims Add Claim × Note you can only …" at bounding box center [586, 438] width 718 height 779
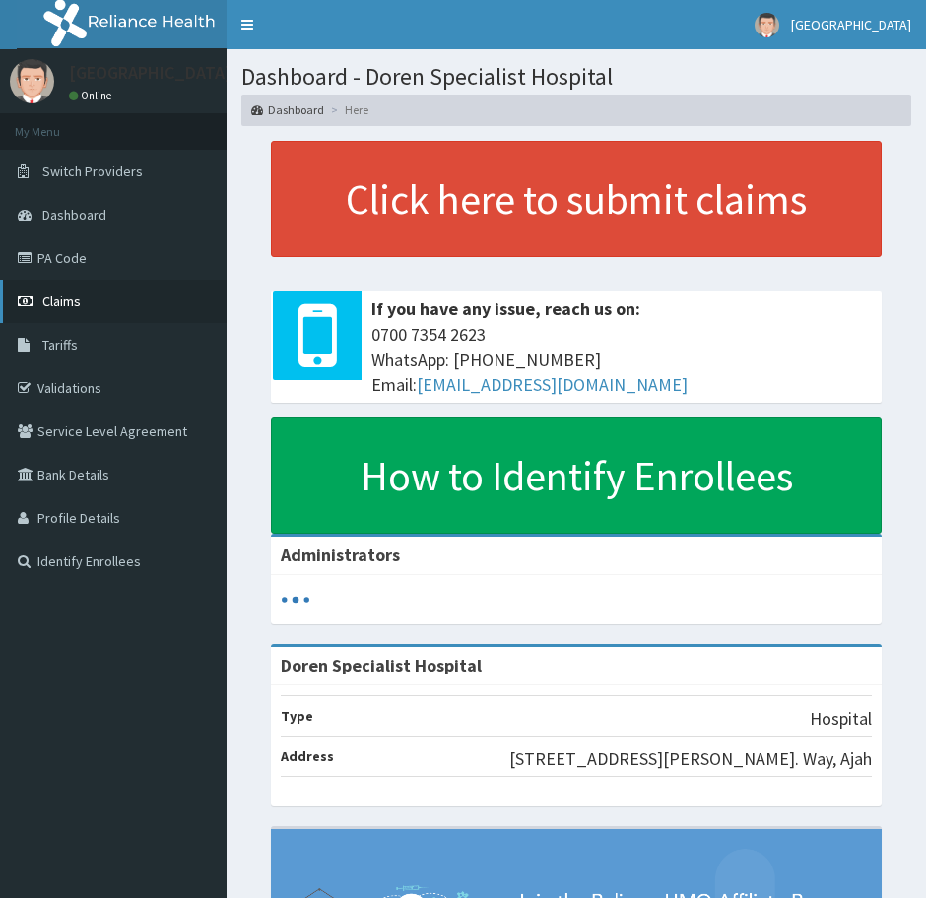
click at [75, 297] on span "Claims" at bounding box center [61, 302] width 38 height 18
